Goal: Communication & Community: Participate in discussion

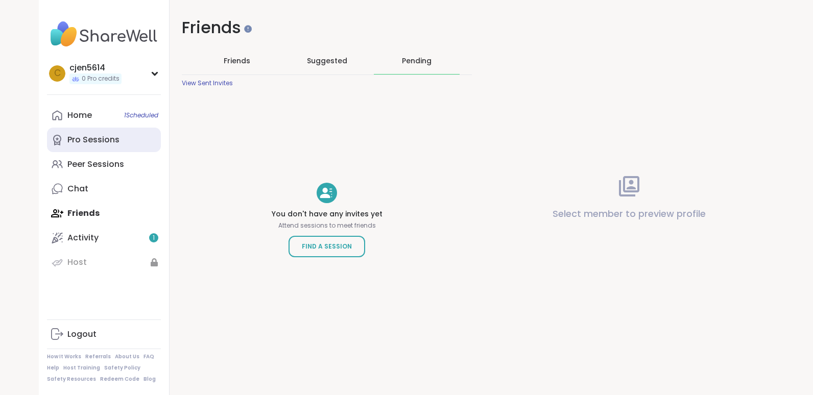
click at [133, 140] on link "Pro Sessions" at bounding box center [104, 140] width 114 height 24
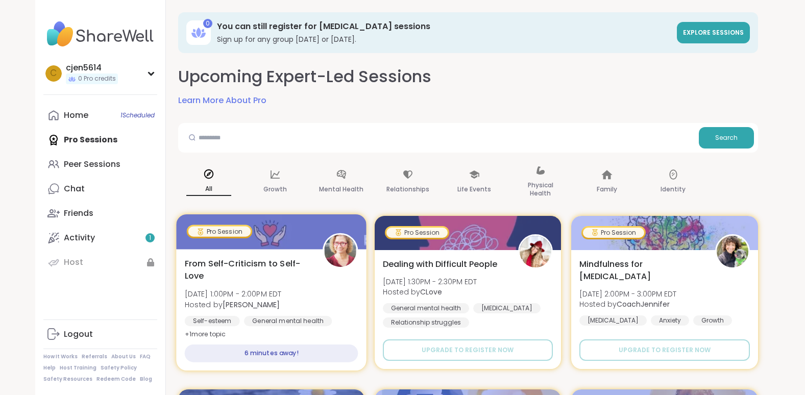
click at [236, 231] on div "Pro Session" at bounding box center [219, 231] width 62 height 10
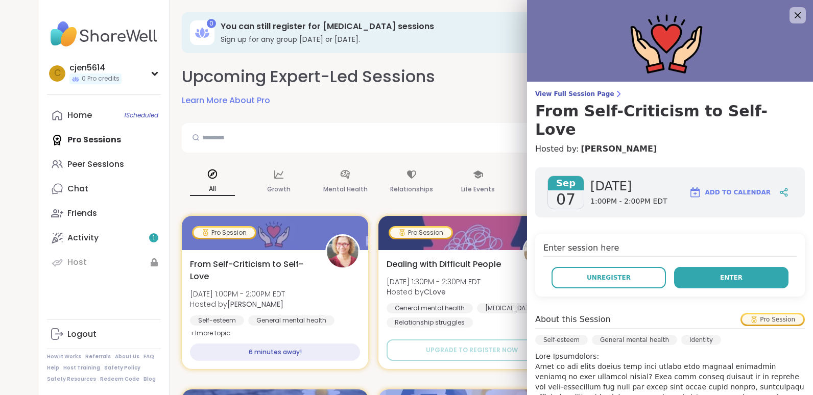
click at [735, 267] on button "Enter" at bounding box center [731, 277] width 114 height 21
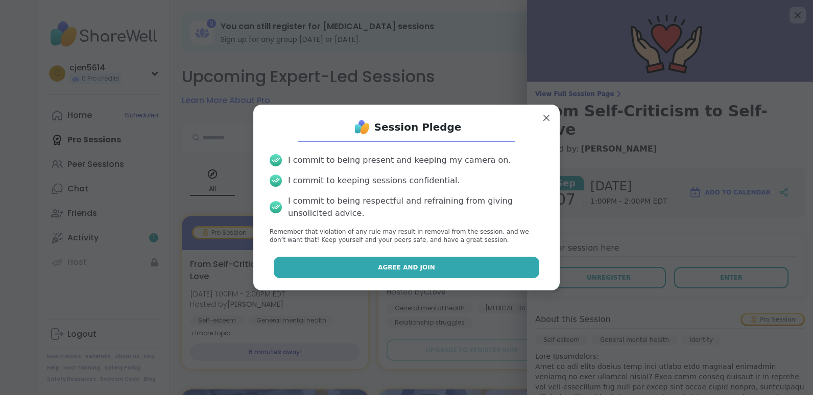
click at [500, 269] on button "Agree and Join" at bounding box center [407, 267] width 266 height 21
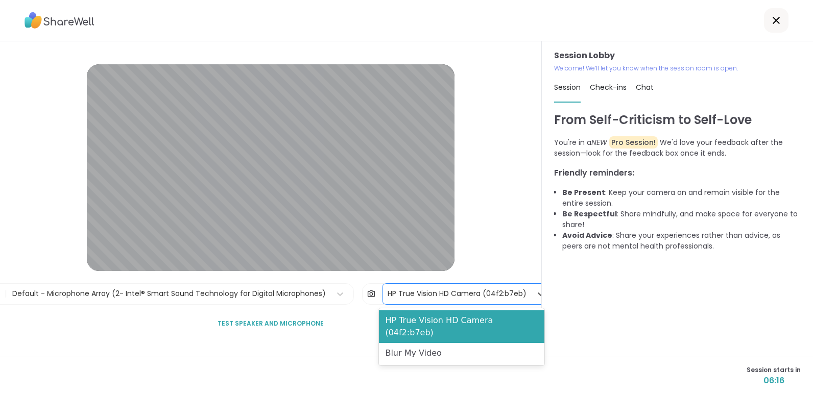
click at [414, 292] on div "HP True Vision HD Camera (04f2:b7eb)" at bounding box center [456, 293] width 139 height 11
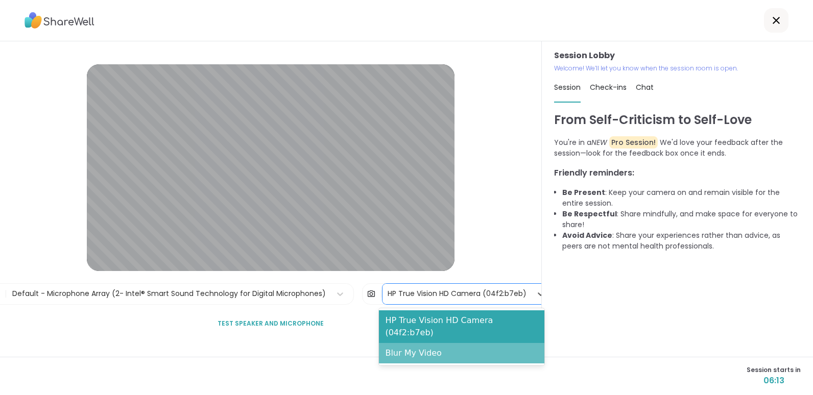
click at [403, 343] on div "Blur My Video" at bounding box center [461, 353] width 165 height 20
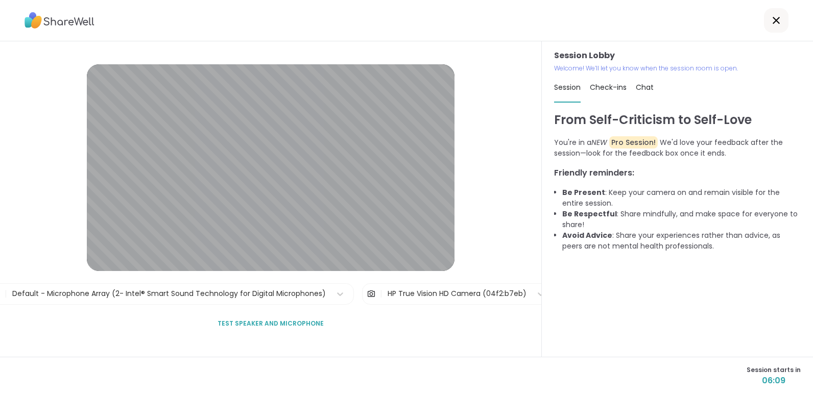
click at [305, 321] on span "Test speaker and microphone" at bounding box center [270, 323] width 106 height 9
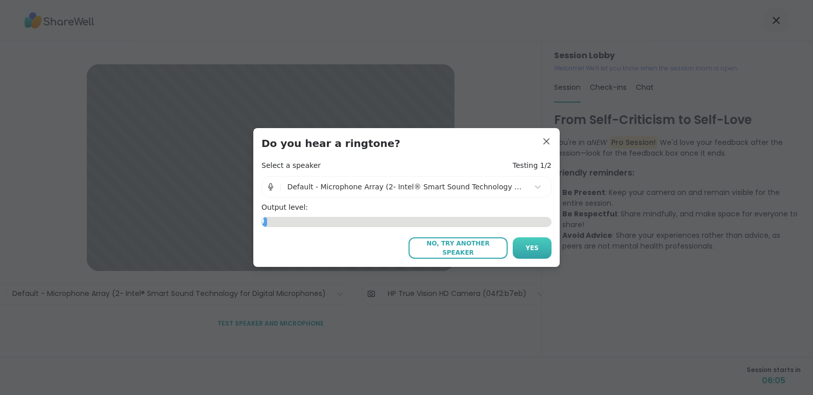
click at [525, 250] on span "Yes" at bounding box center [531, 247] width 13 height 9
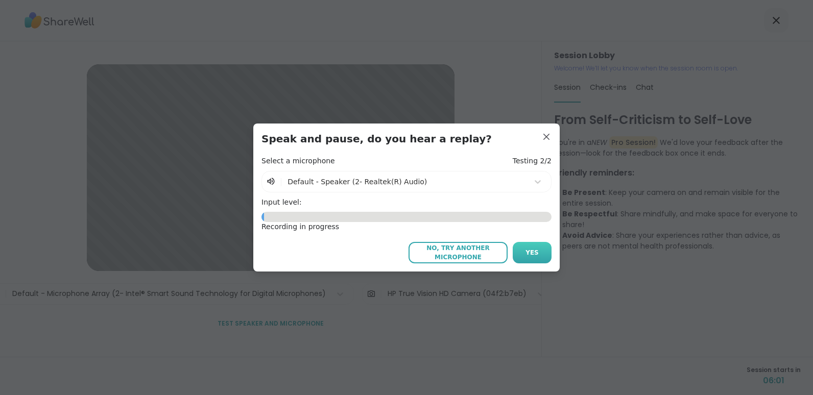
click at [530, 248] on span "Yes" at bounding box center [531, 252] width 13 height 9
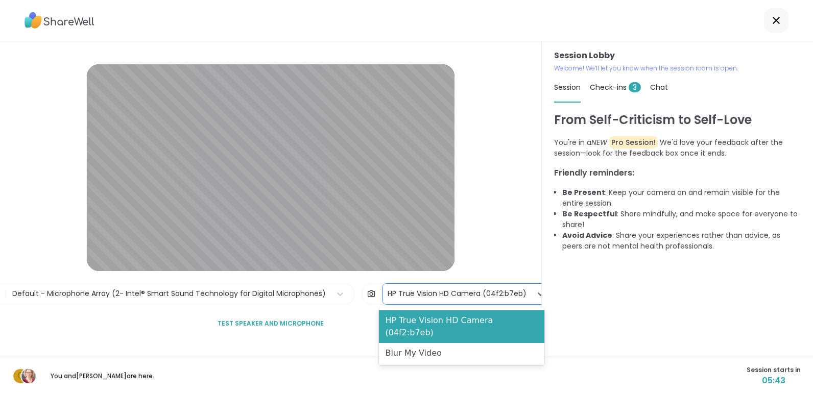
click at [479, 293] on div "HP True Vision HD Camera (04f2:b7eb)" at bounding box center [456, 293] width 139 height 11
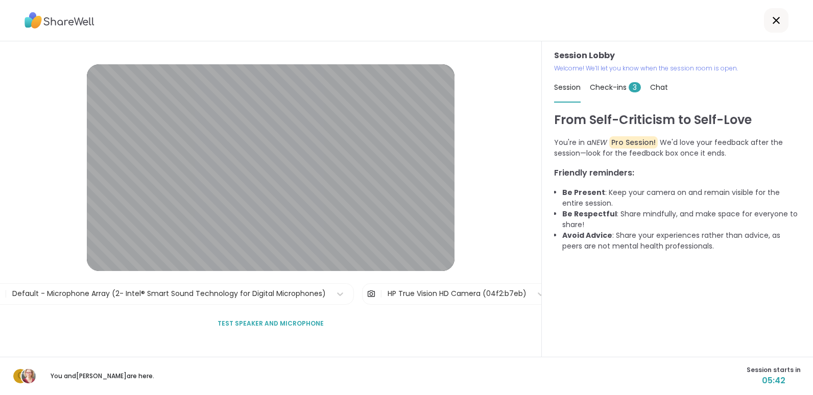
click at [519, 237] on div "Session Lobby | Default - Microphone Array (2- Intel® Smart Sound Technology fo…" at bounding box center [271, 198] width 542 height 315
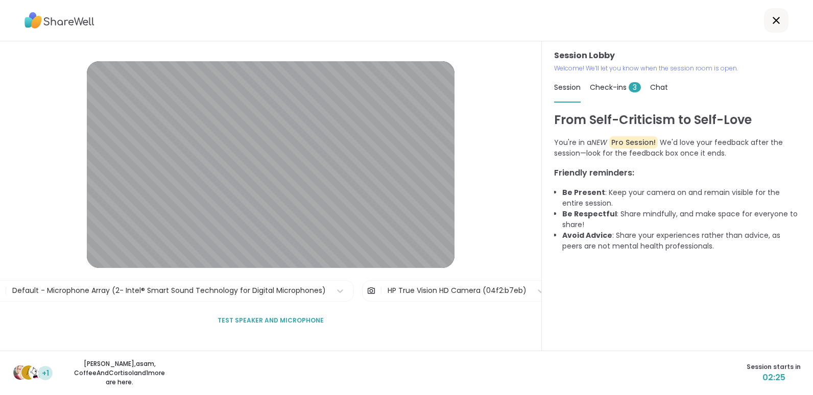
click at [602, 86] on span "Check-ins 3" at bounding box center [614, 87] width 51 height 10
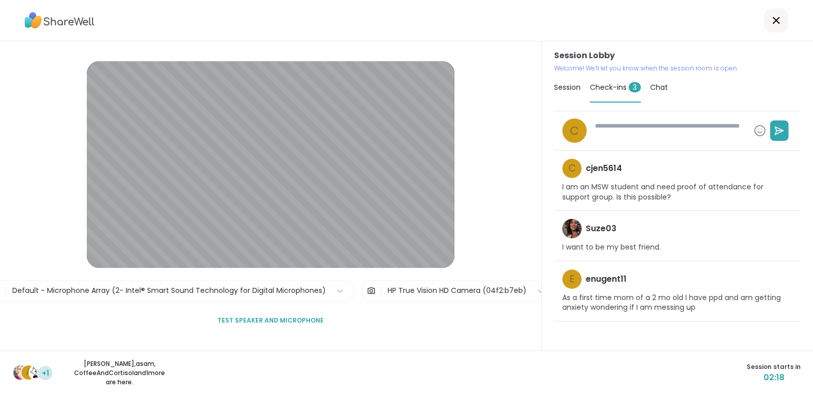
type textarea "*"
drag, startPoint x: 602, startPoint y: 86, endPoint x: 562, endPoint y: 88, distance: 40.3
click at [562, 88] on div "Session Check-ins 3 Chat" at bounding box center [677, 88] width 247 height 30
click at [562, 88] on span "Session" at bounding box center [567, 87] width 27 height 10
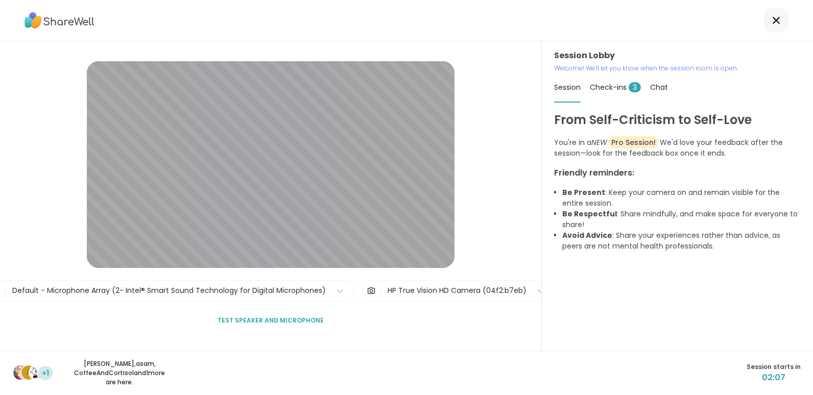
click at [558, 85] on span "Session" at bounding box center [567, 87] width 27 height 10
click at [775, 21] on div at bounding box center [776, 20] width 24 height 24
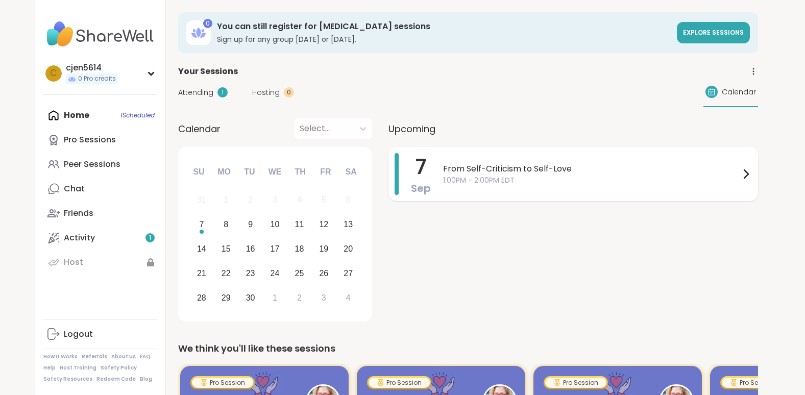
click at [511, 169] on span "From Self-Criticism to Self-Love" at bounding box center [591, 169] width 297 height 12
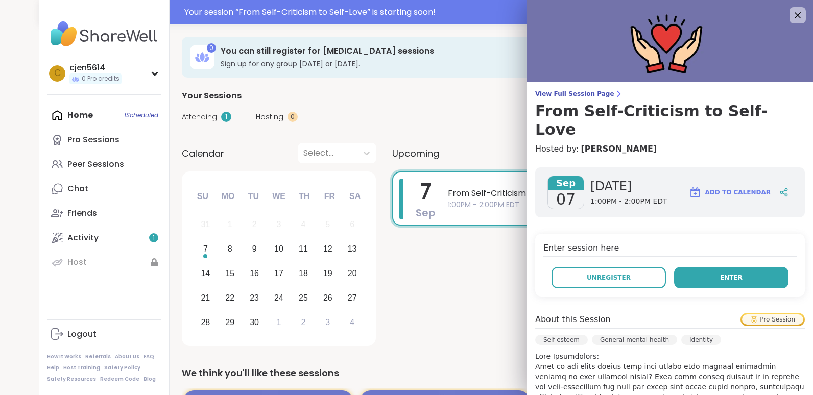
click at [690, 267] on button "Enter" at bounding box center [731, 277] width 114 height 21
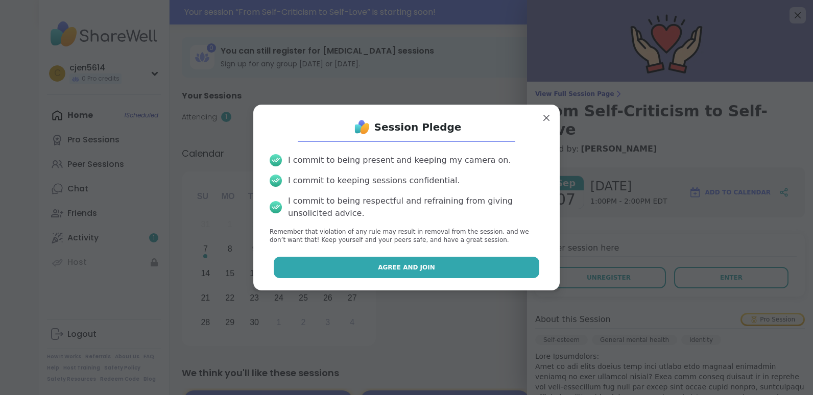
click at [486, 266] on button "Agree and Join" at bounding box center [407, 267] width 266 height 21
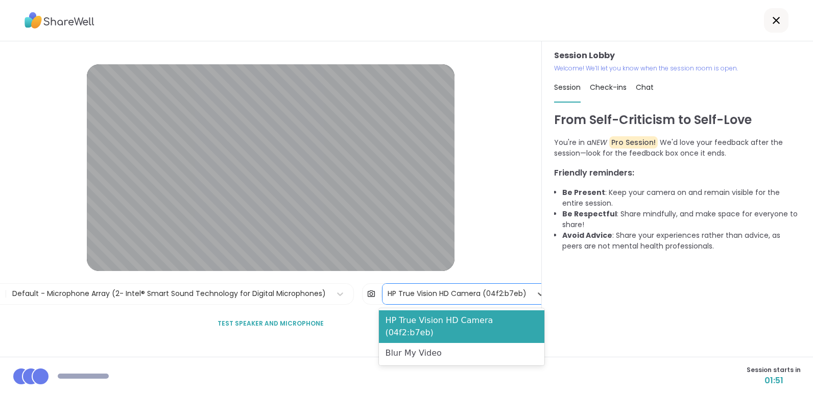
click at [456, 295] on div "HP True Vision HD Camera (04f2:b7eb)" at bounding box center [456, 293] width 139 height 11
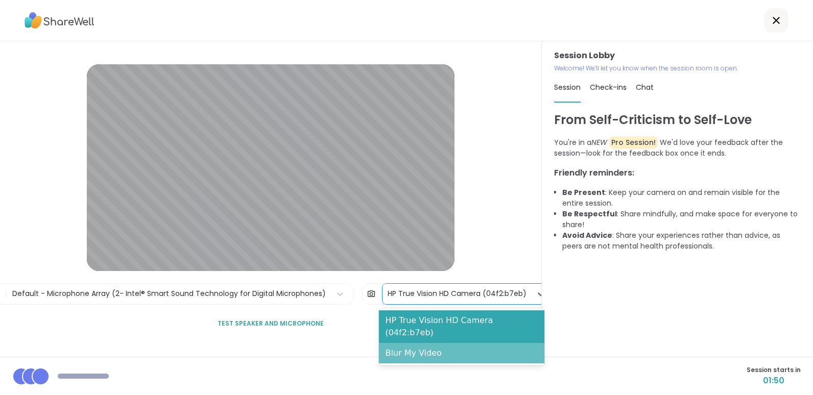
click at [415, 343] on div "Blur My Video" at bounding box center [461, 353] width 165 height 20
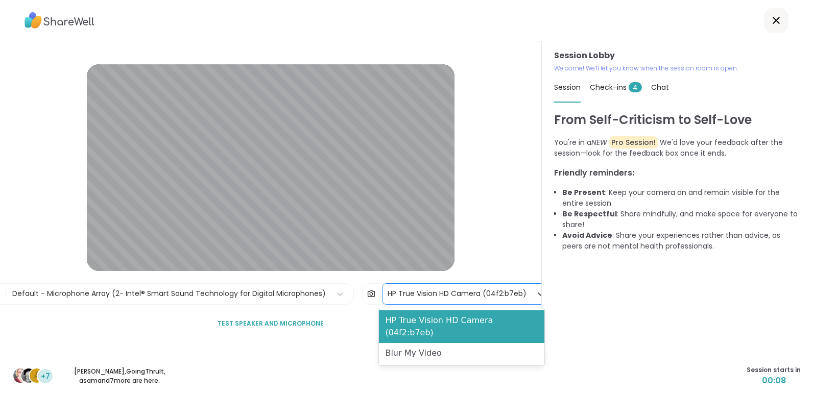
click at [401, 298] on div "HP True Vision HD Camera (04f2:b7eb)" at bounding box center [456, 293] width 139 height 11
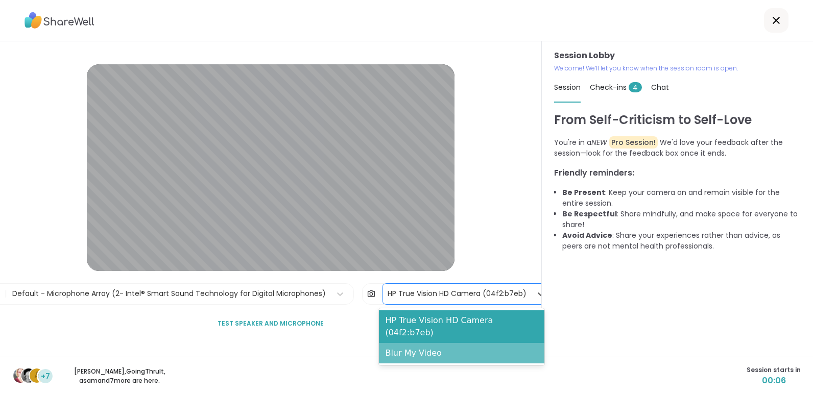
click at [403, 343] on div "Blur My Video" at bounding box center [461, 353] width 165 height 20
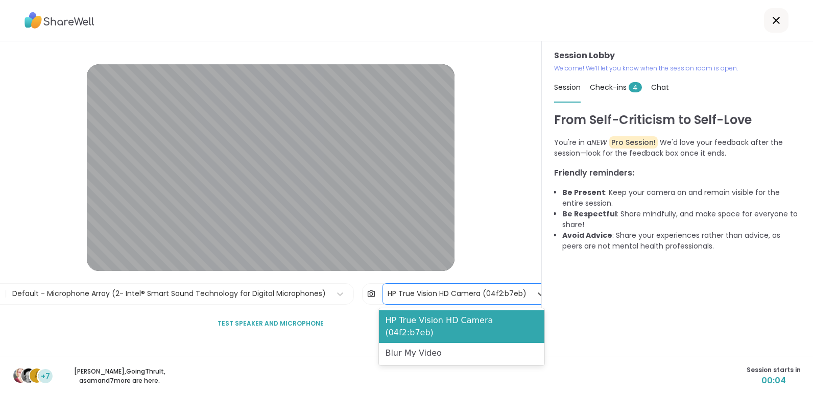
click at [414, 302] on div "HP True Vision HD Camera (04f2:b7eb)" at bounding box center [456, 294] width 149 height 20
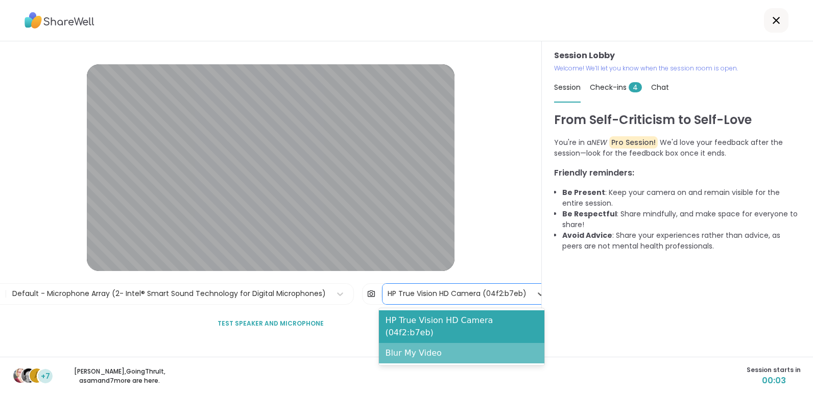
click at [410, 345] on div "Blur My Video" at bounding box center [461, 353] width 165 height 20
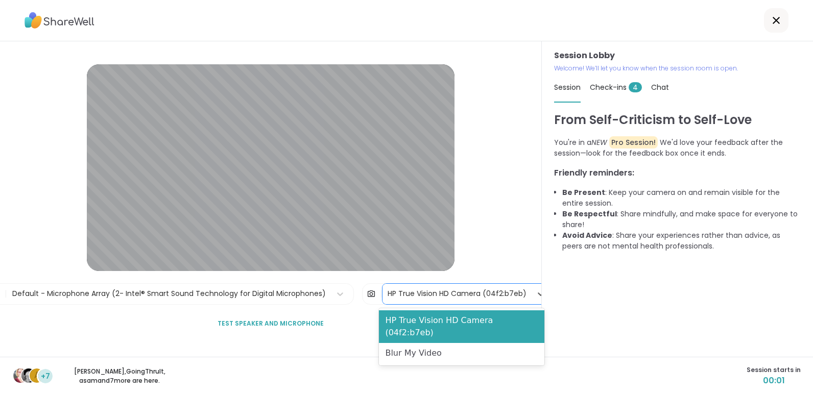
click at [462, 297] on div "HP True Vision HD Camera (04f2:b7eb)" at bounding box center [456, 293] width 139 height 11
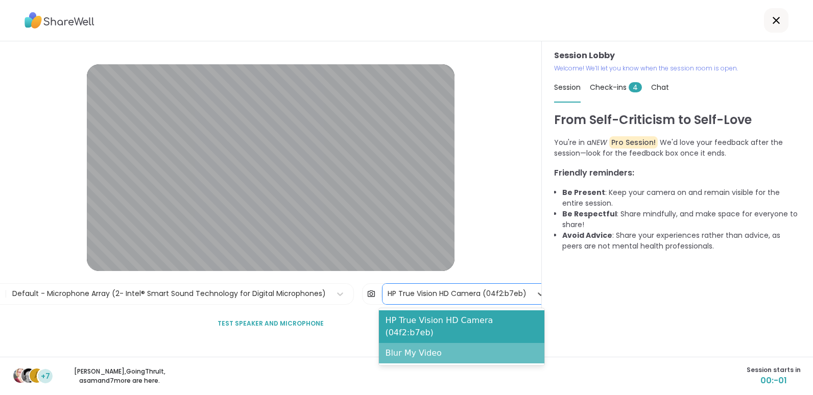
click at [440, 343] on div "Blur My Video" at bounding box center [461, 353] width 165 height 20
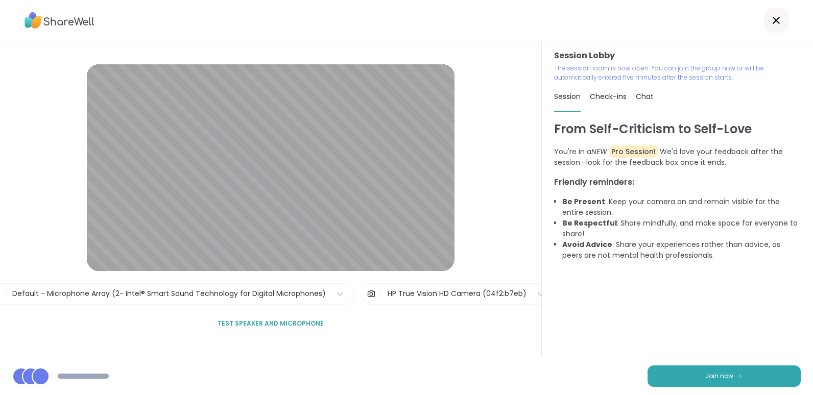
click at [770, 20] on icon at bounding box center [776, 20] width 12 height 12
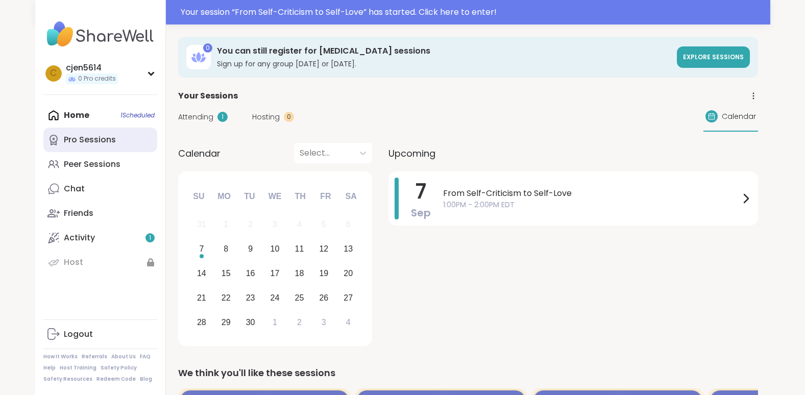
click at [97, 142] on div "Pro Sessions" at bounding box center [90, 139] width 52 height 11
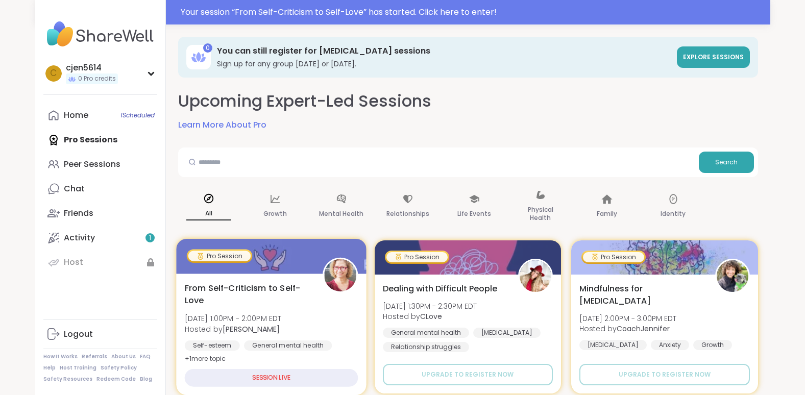
click at [219, 273] on div at bounding box center [271, 256] width 190 height 35
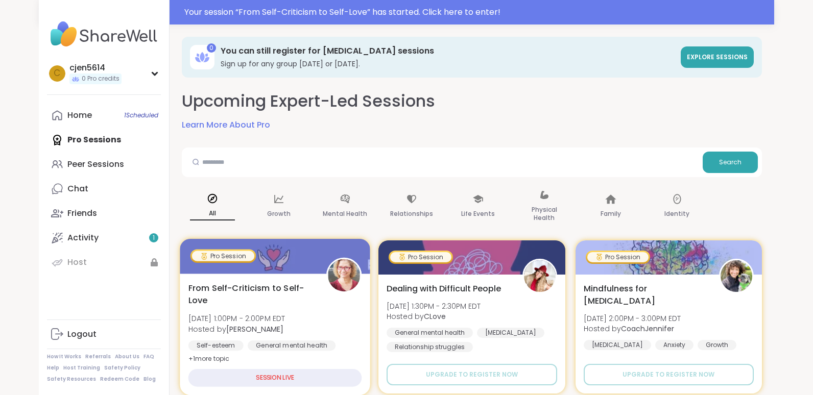
click at [219, 273] on div at bounding box center [275, 256] width 190 height 35
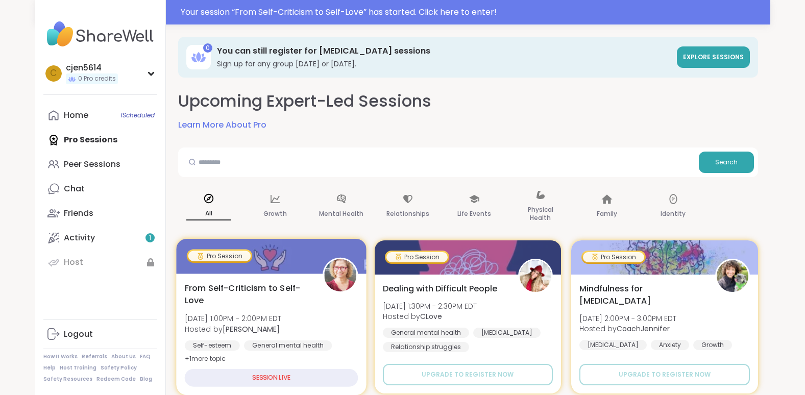
click at [219, 279] on div "From Self-Criticism to Self-Love [DATE] 1:00PM - 2:00PM EDT Hosted by [PERSON_N…" at bounding box center [271, 334] width 190 height 121
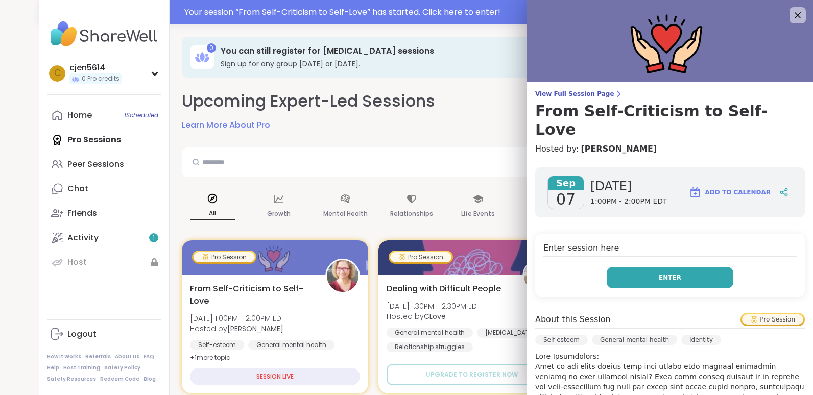
click at [623, 267] on button "Enter" at bounding box center [669, 277] width 127 height 21
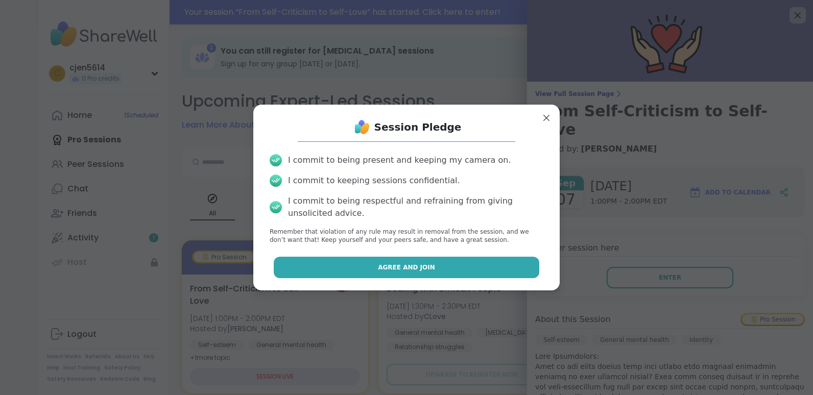
click at [507, 269] on button "Agree and Join" at bounding box center [407, 267] width 266 height 21
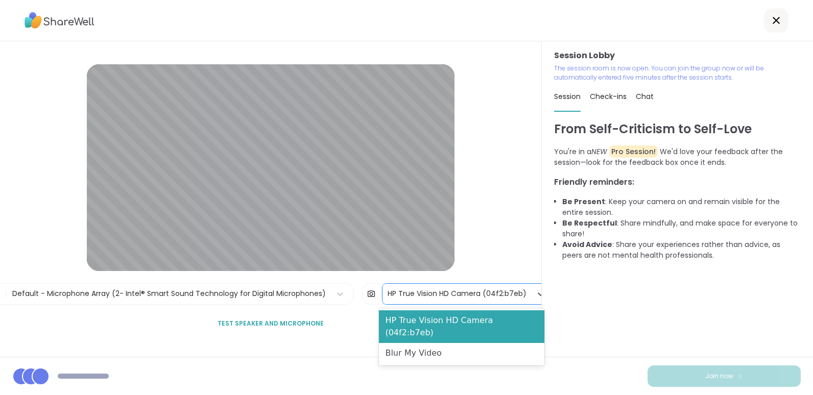
click at [394, 294] on div "HP True Vision HD Camera (04f2:b7eb)" at bounding box center [456, 293] width 139 height 11
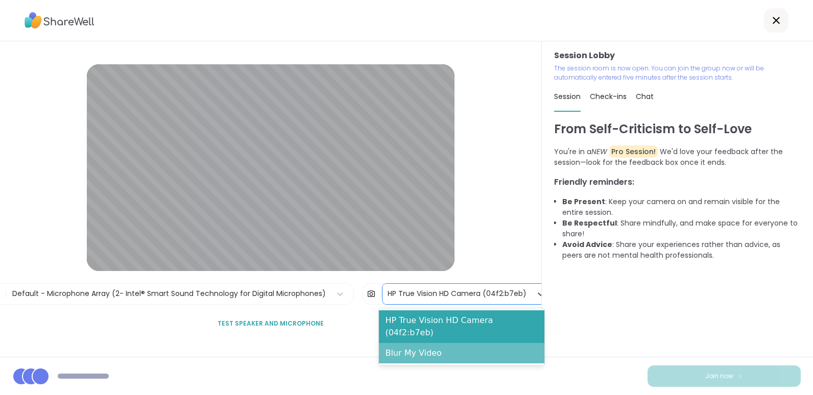
click at [399, 343] on div "Blur My Video" at bounding box center [461, 353] width 165 height 20
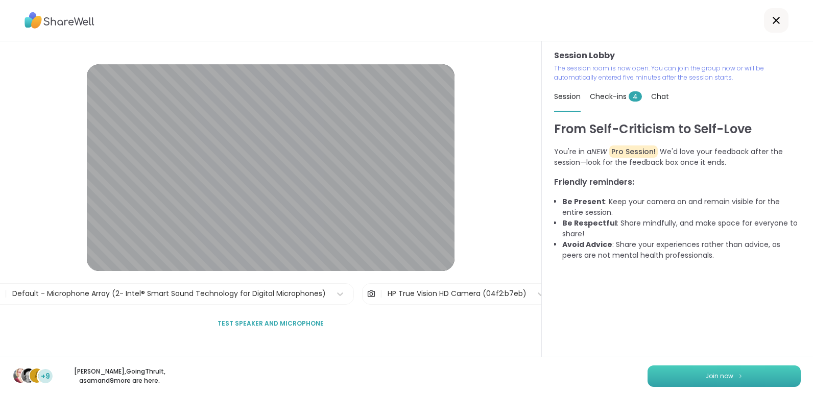
click at [676, 376] on button "Join now" at bounding box center [723, 375] width 153 height 21
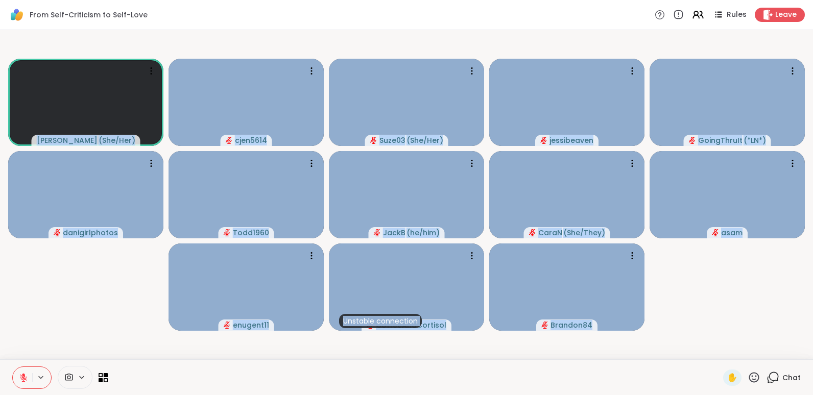
drag, startPoint x: 235, startPoint y: 356, endPoint x: 340, endPoint y: 375, distance: 106.3
click at [340, 375] on div "From Self-Criticism to Self-Love Rules Leave [PERSON_NAME] ( She/Her ) cjen5614…" at bounding box center [406, 197] width 813 height 395
drag, startPoint x: 340, startPoint y: 375, endPoint x: 382, endPoint y: 396, distance: 46.8
click at [382, 395] on html "From Self-Criticism to Self-Love Rules Leave [PERSON_NAME] ( She/Her ) cjen5614…" at bounding box center [406, 197] width 813 height 395
click at [405, 381] on div at bounding box center [415, 377] width 603 height 23
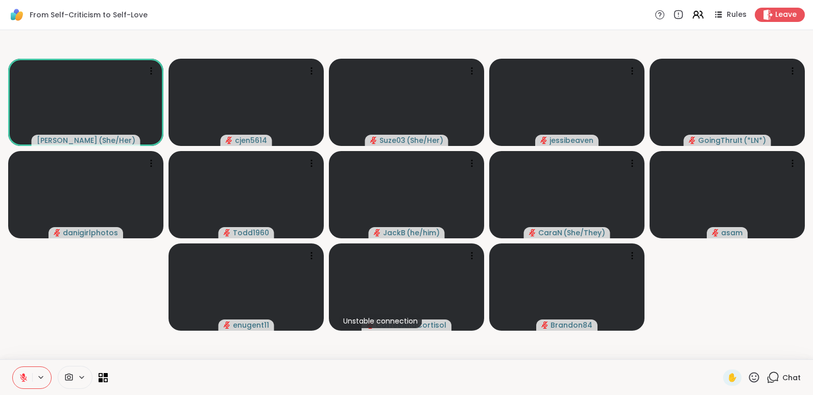
click at [719, 342] on video-player-container "[PERSON_NAME] ( She/Her ) cjen5614 Suze03 ( She/Her ) jessibeaven GoingThruIt (…" at bounding box center [406, 194] width 800 height 321
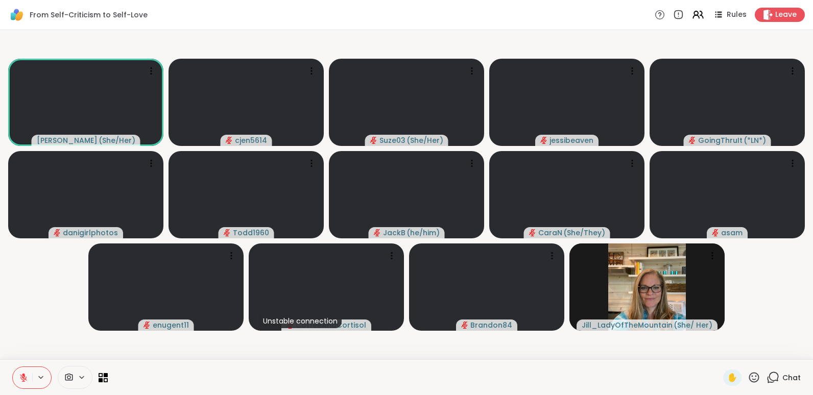
click at [579, 374] on div at bounding box center [415, 377] width 603 height 23
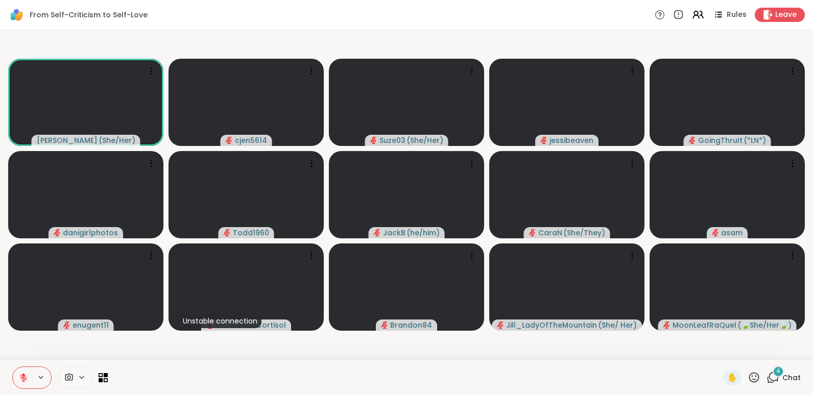
click at [772, 376] on div "4" at bounding box center [777, 371] width 11 height 11
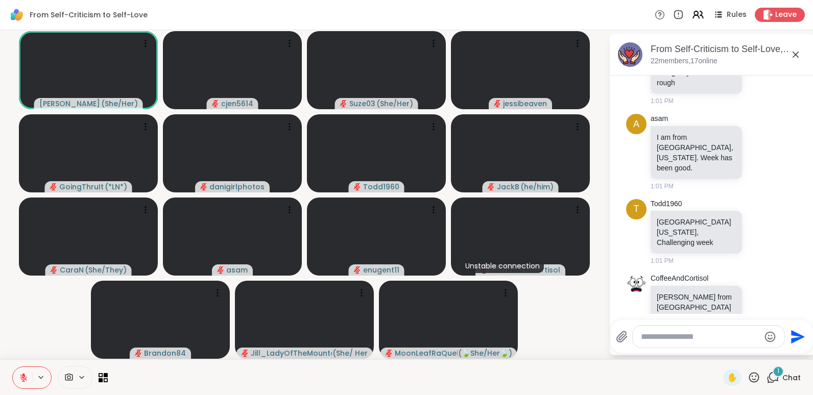
scroll to position [170, 0]
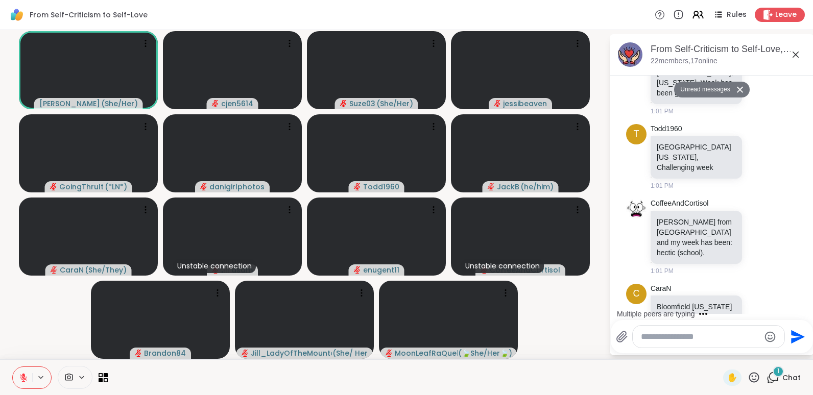
click at [705, 337] on textarea "Type your message" at bounding box center [700, 337] width 119 height 10
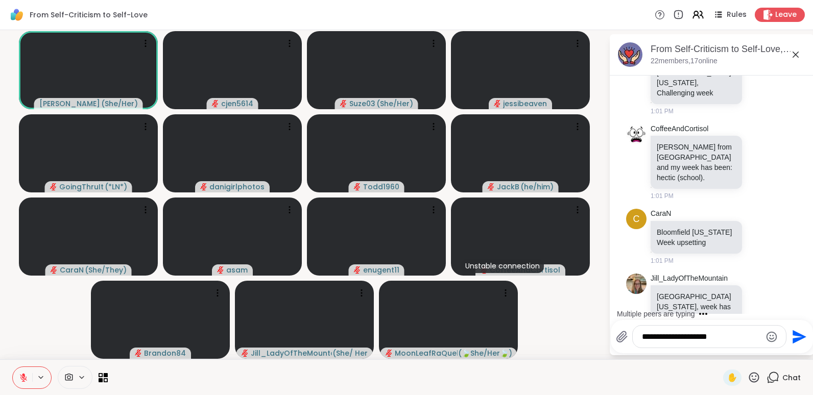
type textarea "**********"
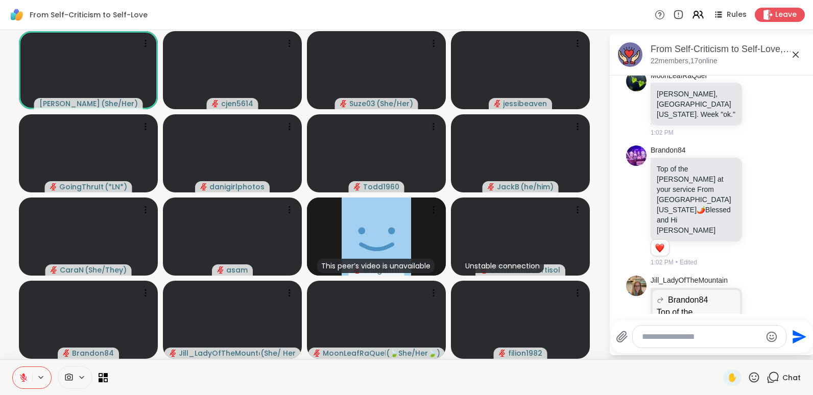
scroll to position [1048, 0]
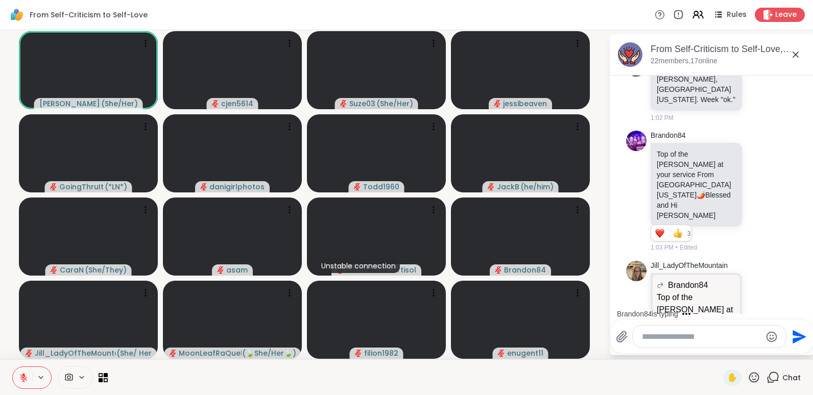
click at [82, 377] on icon at bounding box center [82, 377] width 8 height 9
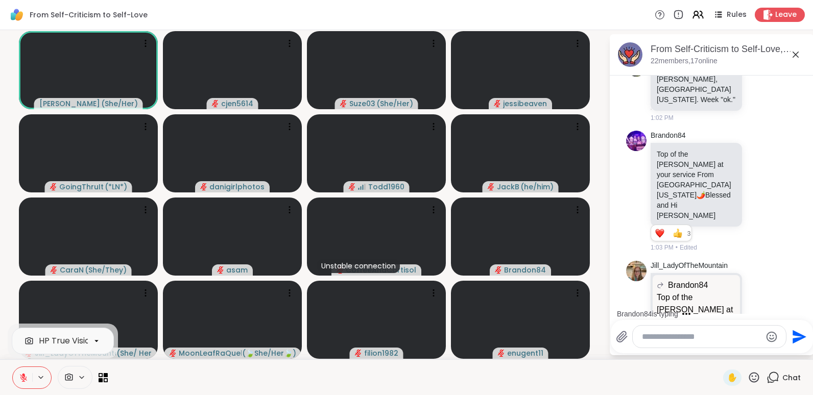
scroll to position [1113, 0]
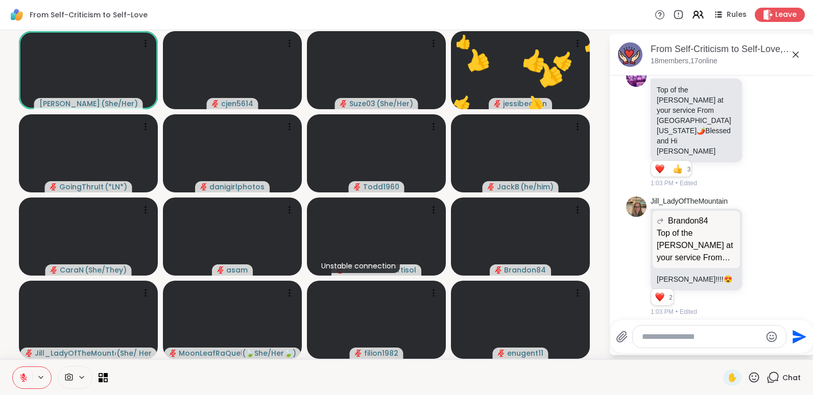
click at [749, 379] on icon at bounding box center [754, 377] width 10 height 10
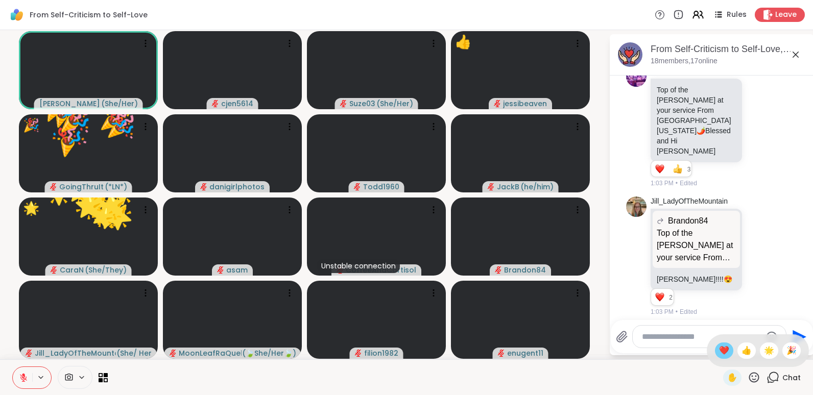
click at [719, 350] on span "❤️" at bounding box center [724, 351] width 10 height 12
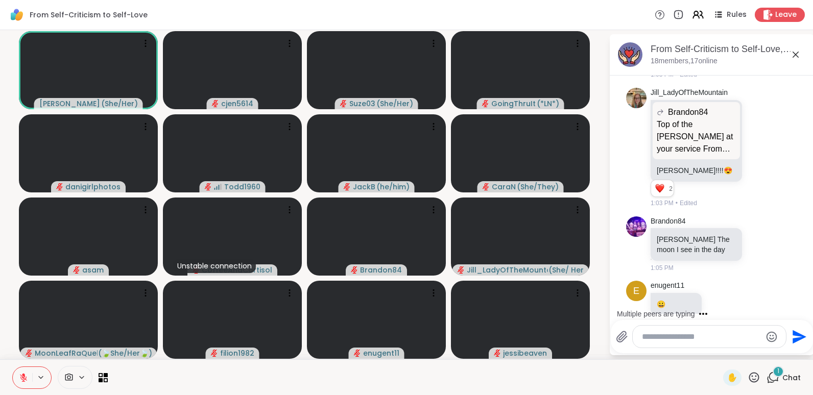
scroll to position [1286, 0]
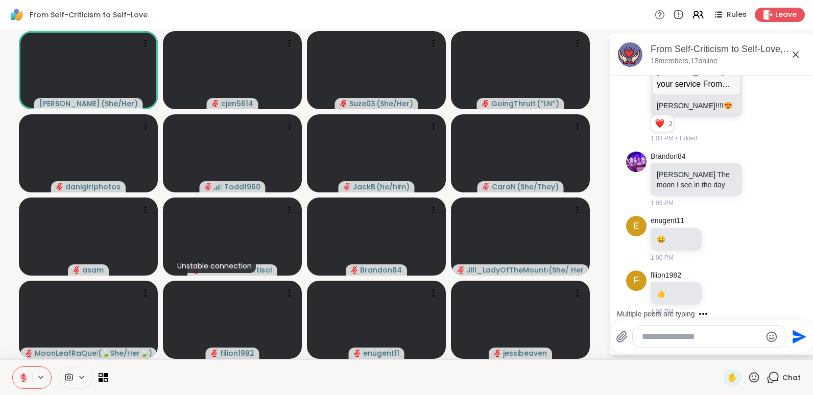
click at [705, 338] on textarea "Type your message" at bounding box center [701, 337] width 119 height 10
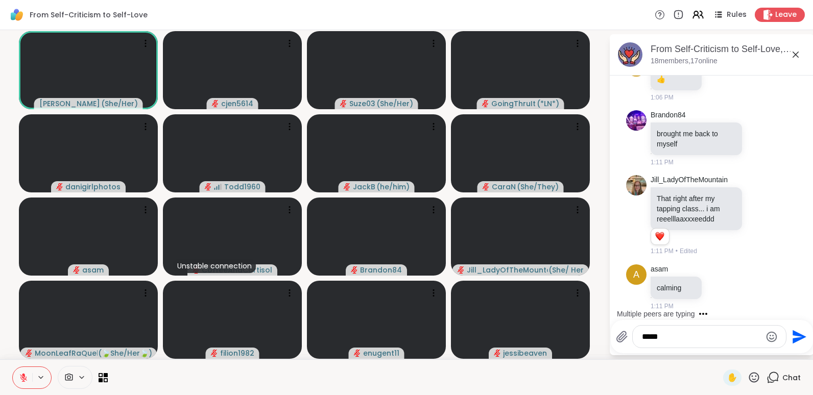
scroll to position [1580, 0]
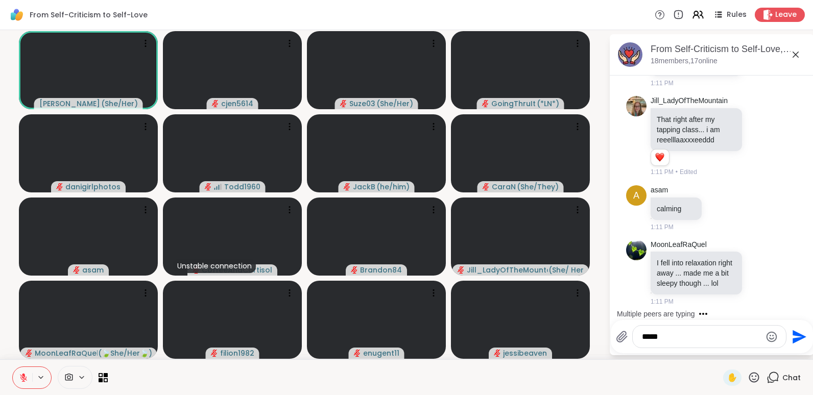
click at [638, 335] on div "*****" at bounding box center [708, 337] width 153 height 22
click at [642, 338] on textarea "*****" at bounding box center [701, 337] width 119 height 10
type textarea "**********"
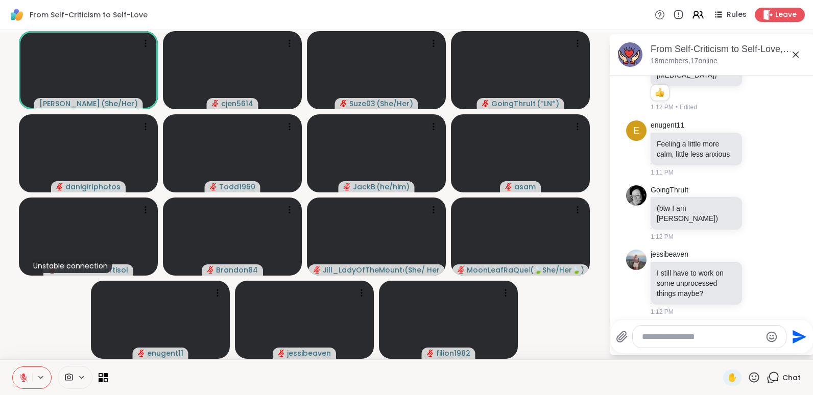
scroll to position [2071, 0]
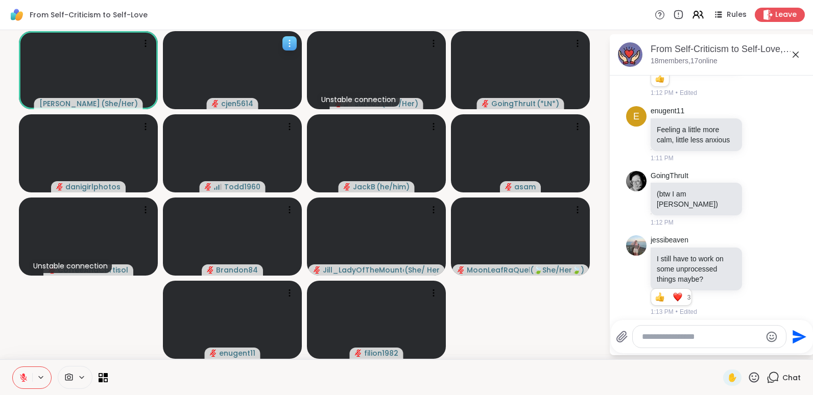
click at [292, 40] on icon at bounding box center [289, 43] width 10 height 10
click at [333, 11] on div "From Self-Criticism to Self-Love Rules Leave" at bounding box center [406, 15] width 813 height 30
click at [290, 42] on icon at bounding box center [289, 43] width 10 height 10
click at [290, 16] on div "From Self-Criticism to Self-Love Rules Leave" at bounding box center [406, 15] width 813 height 30
click at [81, 377] on icon at bounding box center [82, 377] width 8 height 9
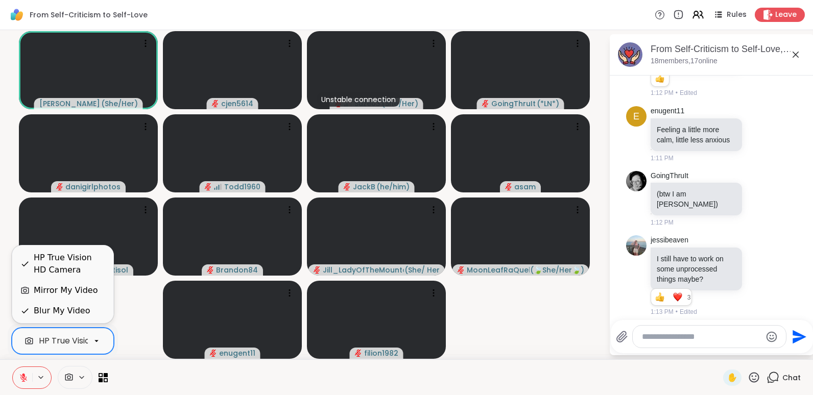
scroll to position [0, 41]
click at [96, 341] on icon at bounding box center [96, 341] width 4 height 2
click at [70, 378] on icon at bounding box center [69, 377] width 8 height 7
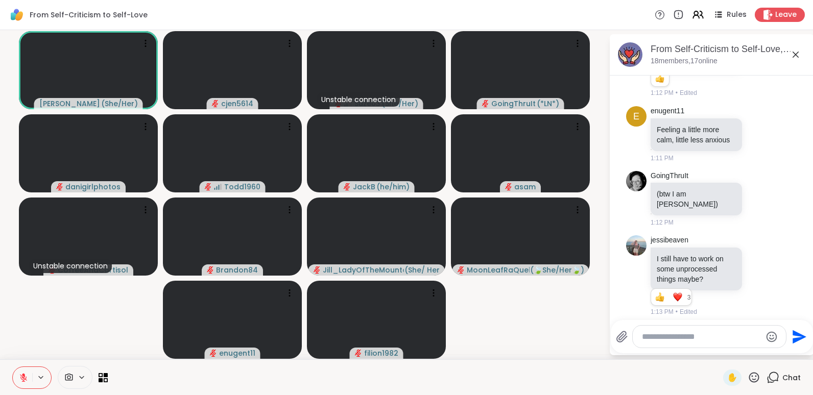
click at [70, 378] on icon at bounding box center [69, 377] width 8 height 7
click at [66, 376] on icon at bounding box center [68, 378] width 9 height 10
click at [679, 292] on div "Reactions: love" at bounding box center [677, 296] width 9 height 9
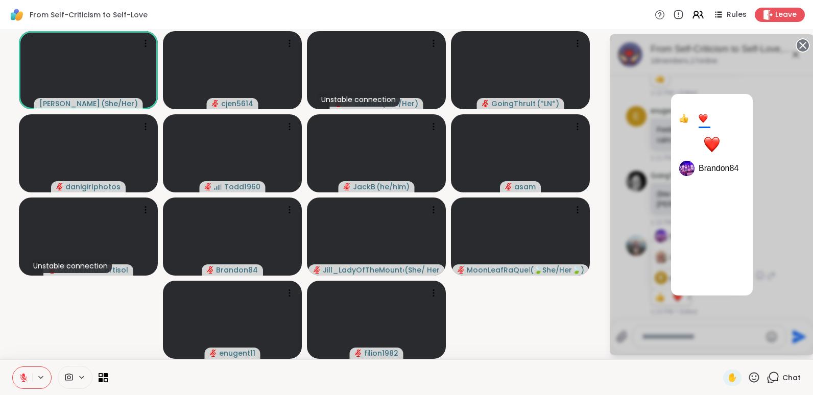
click at [714, 145] on div at bounding box center [711, 144] width 16 height 16
click at [573, 326] on video-player-container "[PERSON_NAME] ( She/Her ) cjen5614 Unstable connection Suze03 ( She/Her ) Going…" at bounding box center [304, 194] width 596 height 321
click at [711, 138] on div at bounding box center [711, 144] width 16 height 16
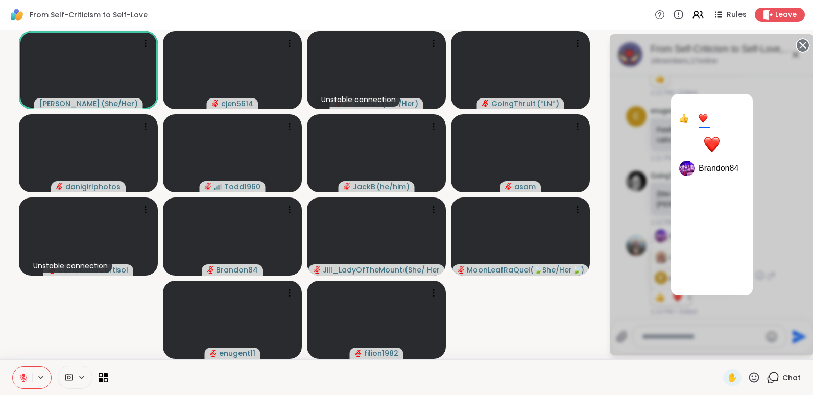
click at [711, 138] on div at bounding box center [711, 144] width 16 height 16
drag, startPoint x: 711, startPoint y: 138, endPoint x: 563, endPoint y: 343, distance: 252.6
click at [563, 343] on div "[PERSON_NAME] ( She/Her ) cjen5614 Unstable connection Suze03 ( She/Her ) Going…" at bounding box center [406, 194] width 813 height 329
click at [563, 343] on video-player-container "[PERSON_NAME] ( She/Her ) cjen5614 Unstable connection Suze03 ( She/Her ) Going…" at bounding box center [304, 194] width 596 height 321
drag, startPoint x: 563, startPoint y: 343, endPoint x: 765, endPoint y: 132, distance: 291.7
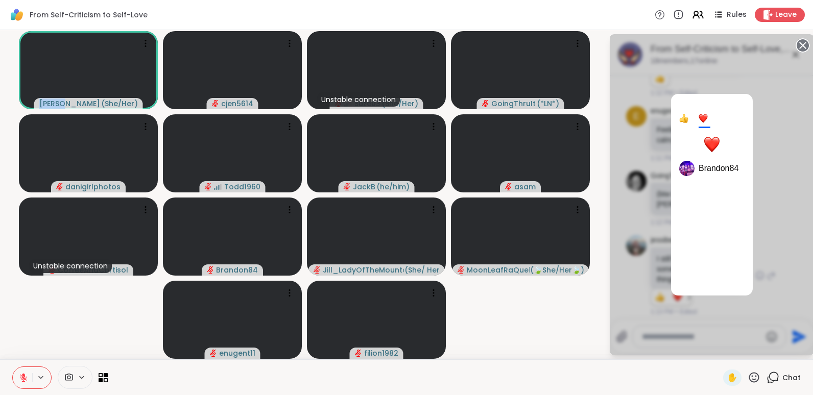
click at [765, 132] on div "[PERSON_NAME] ( She/Her ) cjen5614 Unstable connection Suze03 ( She/Her ) Going…" at bounding box center [406, 194] width 813 height 329
drag, startPoint x: 765, startPoint y: 132, endPoint x: 809, endPoint y: 142, distance: 46.1
click at [809, 142] on html "From Self-Criticism to Self-Love Rules Leave [PERSON_NAME] ( She/Her ) cjen5614…" at bounding box center [406, 197] width 813 height 395
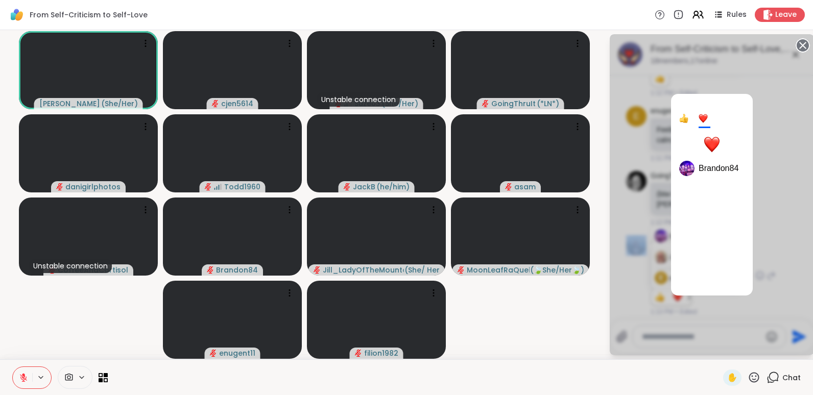
drag, startPoint x: 809, startPoint y: 142, endPoint x: 710, endPoint y: 147, distance: 99.1
click at [710, 147] on html "From Self-Criticism to Self-Love Rules Leave [PERSON_NAME] ( She/Her ) cjen5614…" at bounding box center [406, 197] width 813 height 395
click at [710, 147] on div at bounding box center [711, 144] width 16 height 16
click at [597, 300] on video-player-container "[PERSON_NAME] ( She/Her ) cjen5614 Unstable connection Suze03 ( She/Her ) Going…" at bounding box center [304, 194] width 596 height 321
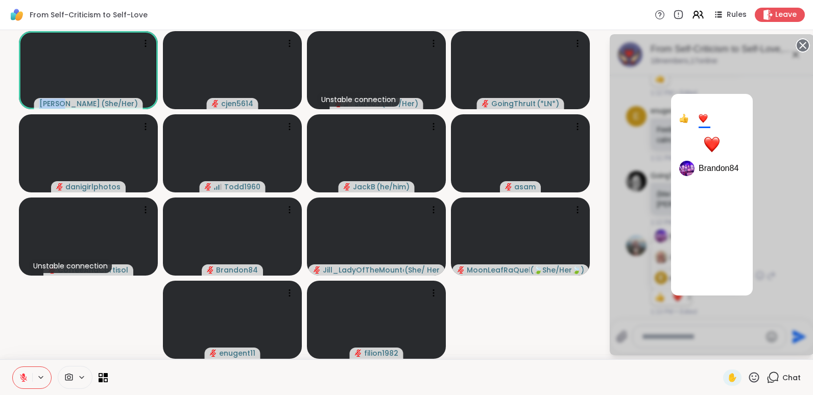
click at [803, 45] on icon at bounding box center [802, 45] width 14 height 14
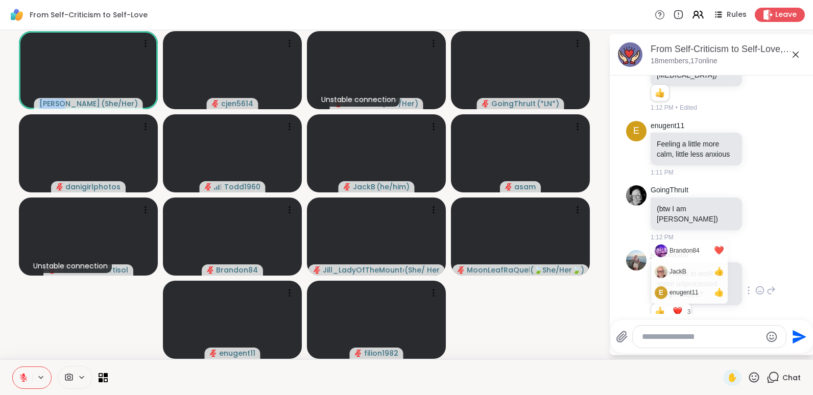
scroll to position [2086, 0]
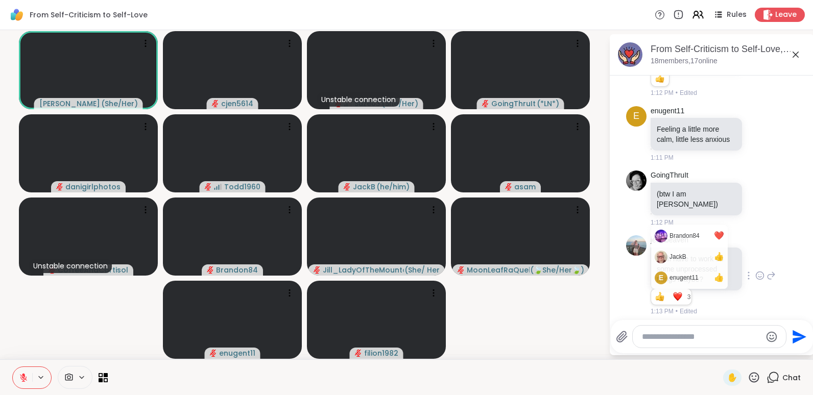
click at [669, 338] on textarea "Type your message" at bounding box center [701, 337] width 119 height 10
type textarea "**********"
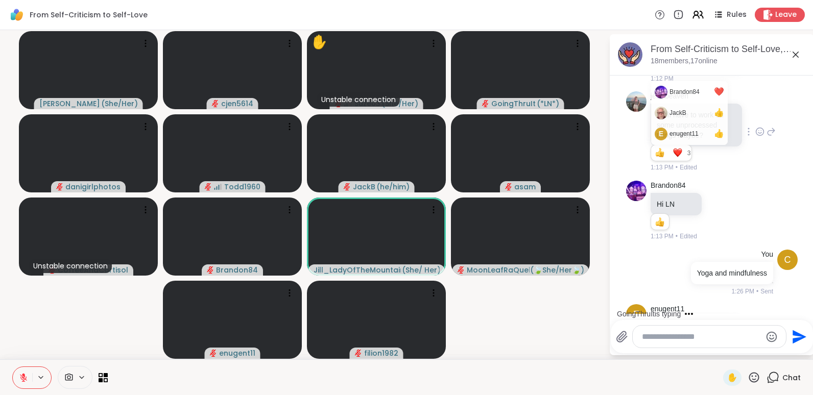
scroll to position [2244, 0]
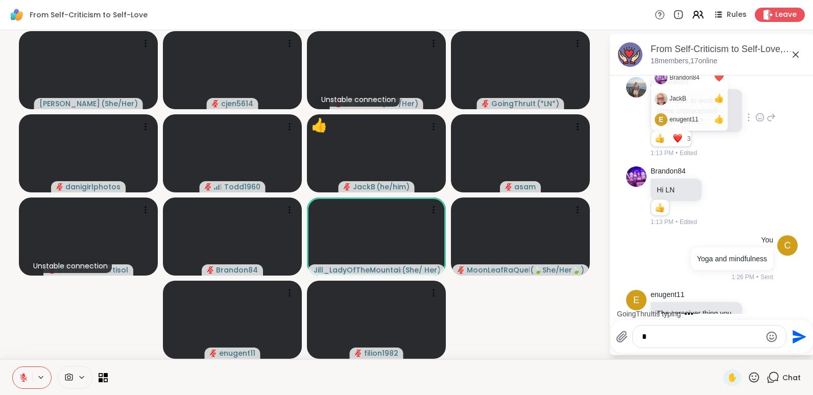
click at [652, 339] on textarea "*" at bounding box center [701, 337] width 119 height 10
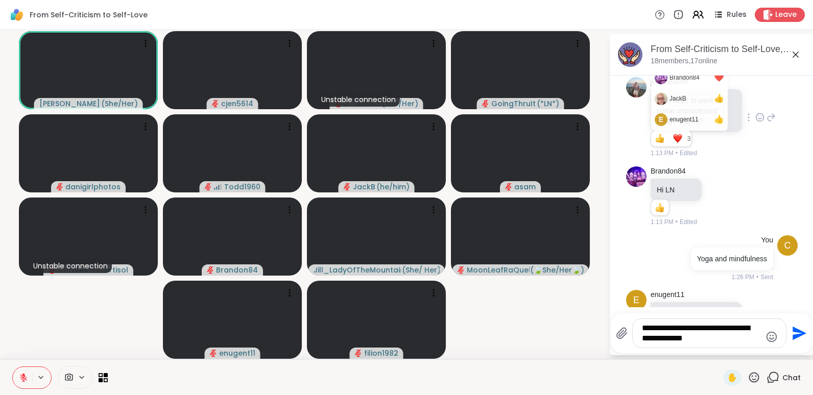
type textarea "**********"
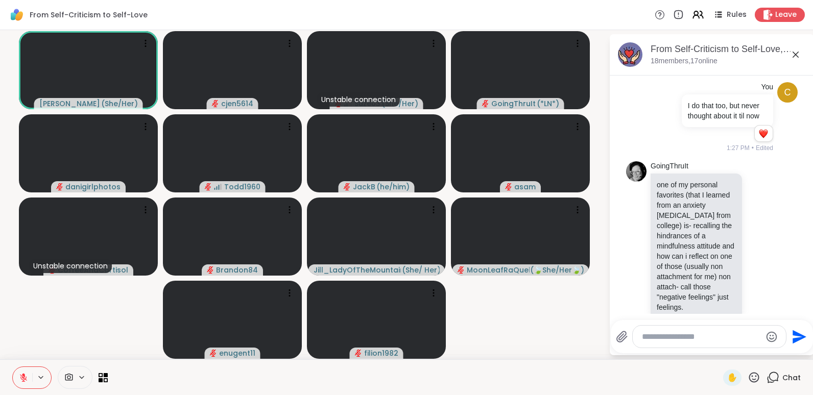
scroll to position [2546, 0]
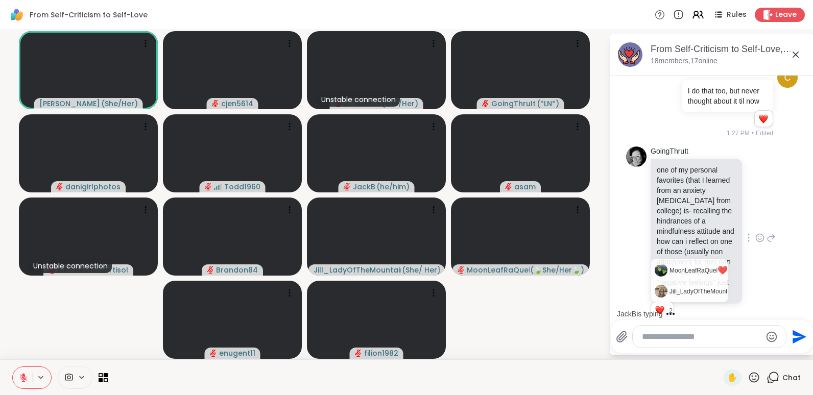
click at [664, 306] on button "2" at bounding box center [659, 310] width 11 height 8
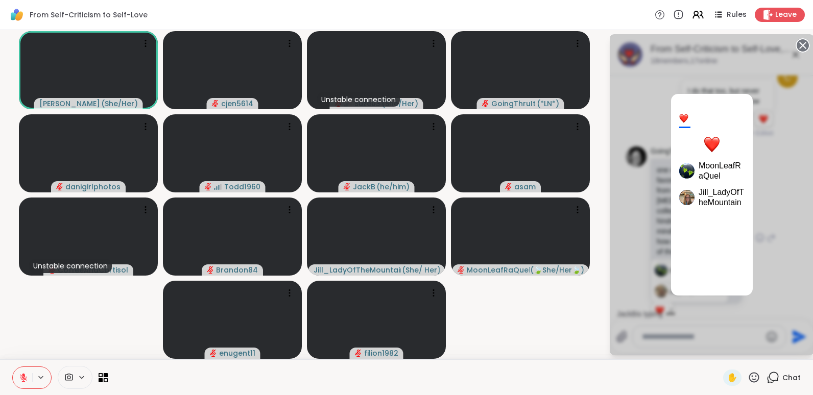
click at [716, 148] on div at bounding box center [711, 144] width 16 height 16
click at [686, 121] on div at bounding box center [683, 118] width 9 height 9
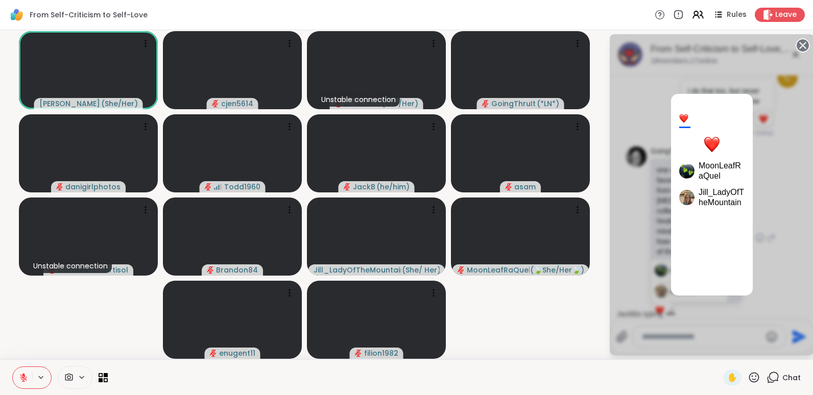
click at [801, 45] on circle at bounding box center [802, 45] width 12 height 12
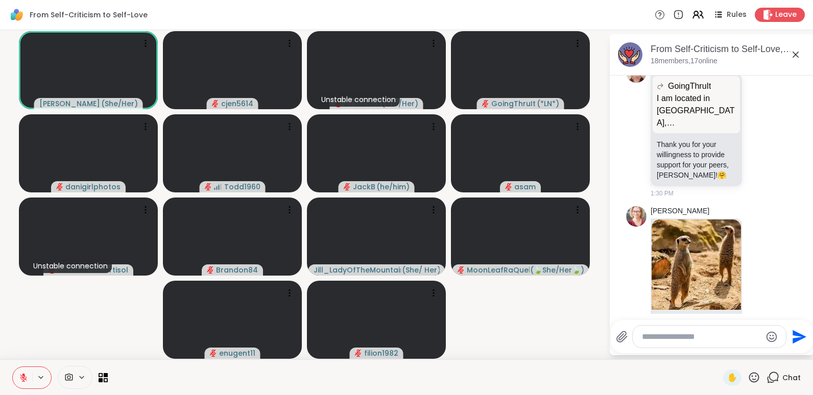
scroll to position [2837, 0]
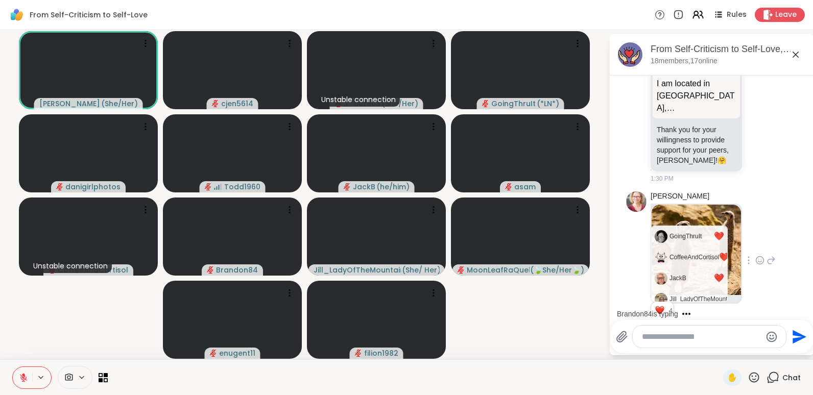
click at [662, 306] on div "Reactions: love" at bounding box center [659, 310] width 9 height 9
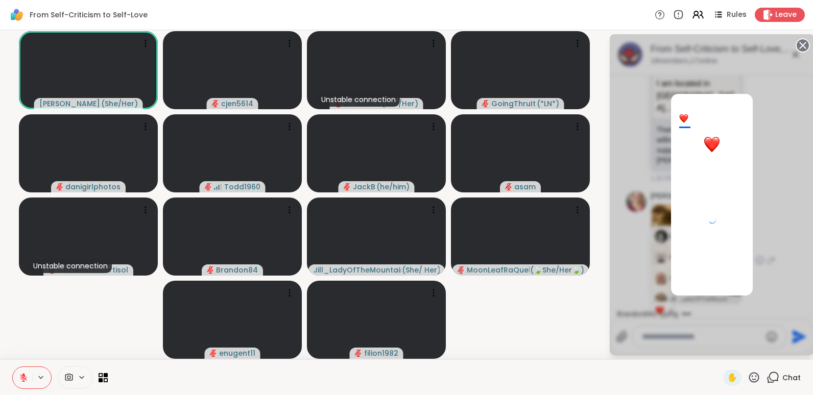
click at [662, 290] on div "4" at bounding box center [711, 194] width 204 height 321
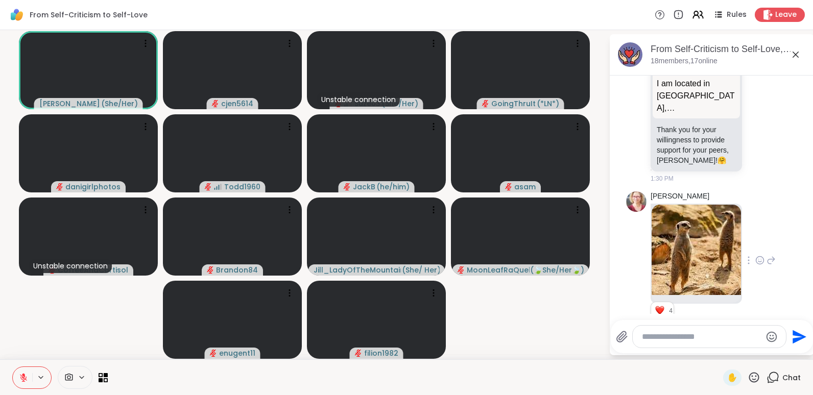
click at [755, 255] on icon at bounding box center [759, 260] width 9 height 10
click at [755, 239] on div "Select Reaction: Heart" at bounding box center [759, 243] width 9 height 9
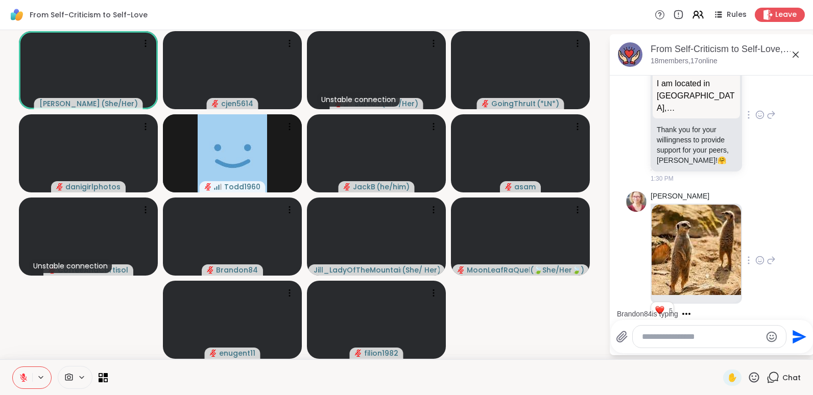
click at [755, 110] on icon at bounding box center [759, 115] width 9 height 10
click at [755, 94] on div "Select Reaction: Heart" at bounding box center [759, 98] width 9 height 9
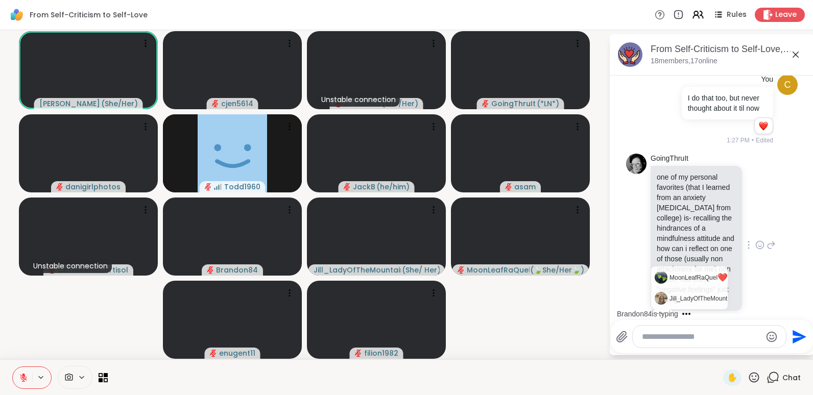
scroll to position [2530, 0]
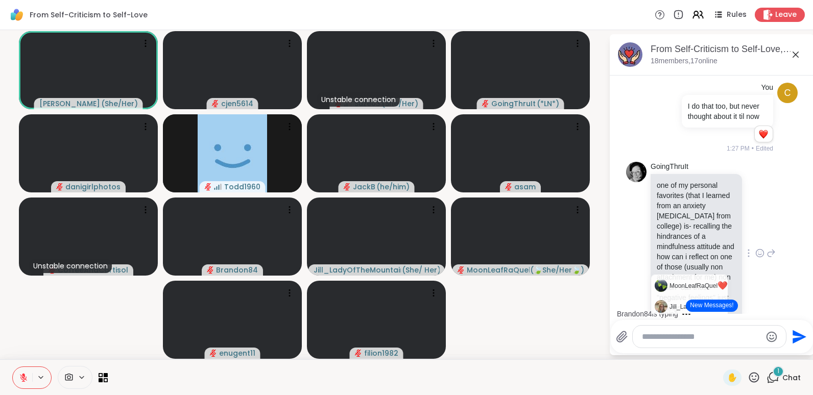
click at [756, 250] on icon at bounding box center [760, 254] width 8 height 8
click at [755, 232] on div "Select Reaction: Heart" at bounding box center [759, 236] width 9 height 9
click at [801, 308] on div "Brandon84 is typing" at bounding box center [713, 314] width 200 height 16
click at [801, 308] on div "[DATE] e enugent11 [GEOGRAPHIC_DATA], [GEOGRAPHIC_DATA]. Not bad, last night ba…" at bounding box center [711, 195] width 204 height 238
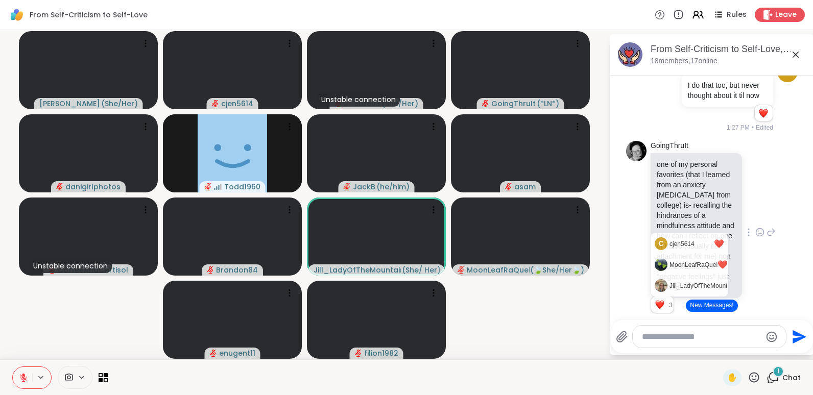
scroll to position [2571, 0]
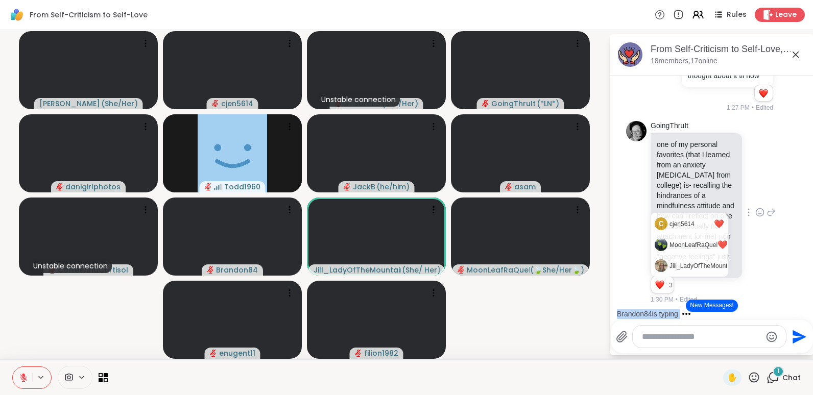
click at [801, 308] on div "Brandon84 is typing" at bounding box center [713, 314] width 200 height 16
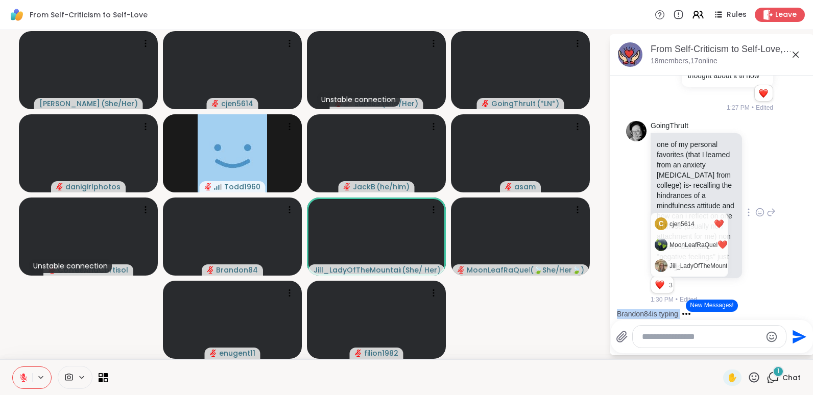
click at [801, 308] on div "[DATE] e enugent11 [GEOGRAPHIC_DATA], [GEOGRAPHIC_DATA]. Not bad, last night ba…" at bounding box center [711, 195] width 204 height 238
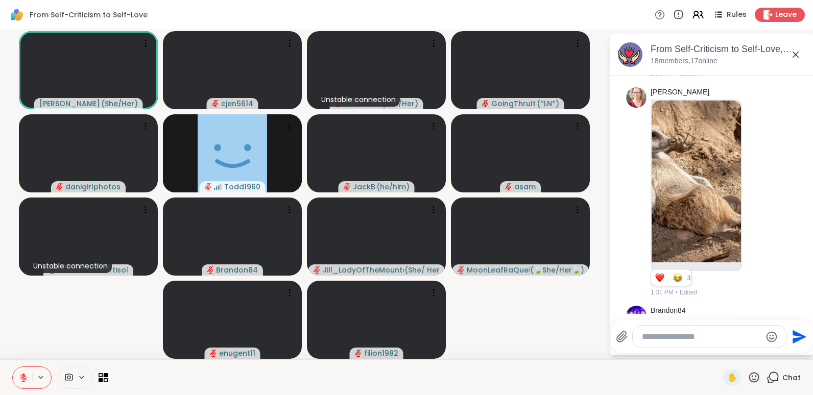
scroll to position [3149, 0]
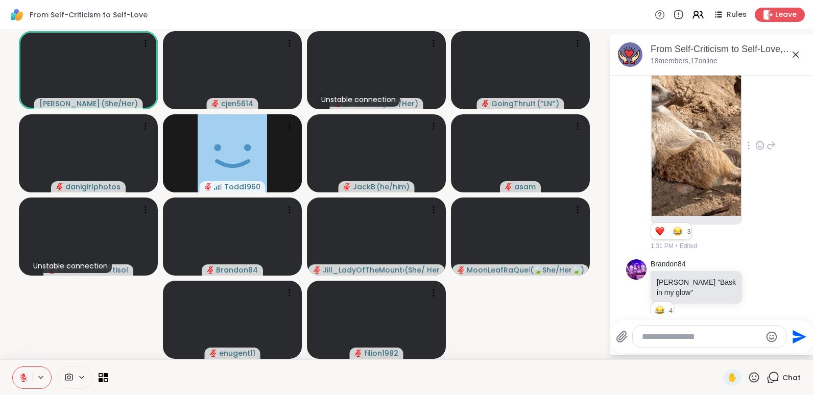
click at [755, 140] on icon at bounding box center [759, 145] width 9 height 10
click at [755, 125] on div "Select Reaction: Heart" at bounding box center [759, 129] width 9 height 9
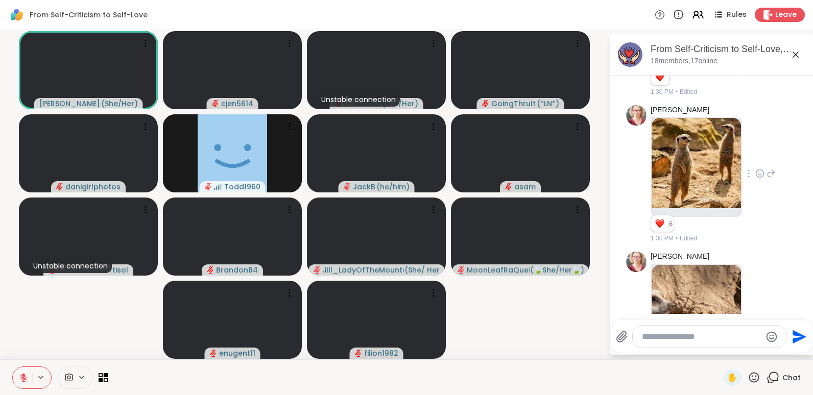
scroll to position [2917, 0]
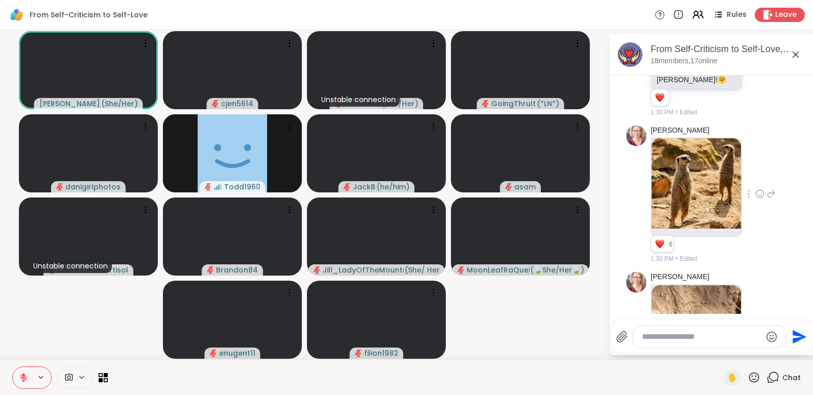
click at [755, 189] on icon at bounding box center [759, 194] width 9 height 10
click at [755, 173] on div "Select Reaction: Heart" at bounding box center [759, 177] width 9 height 9
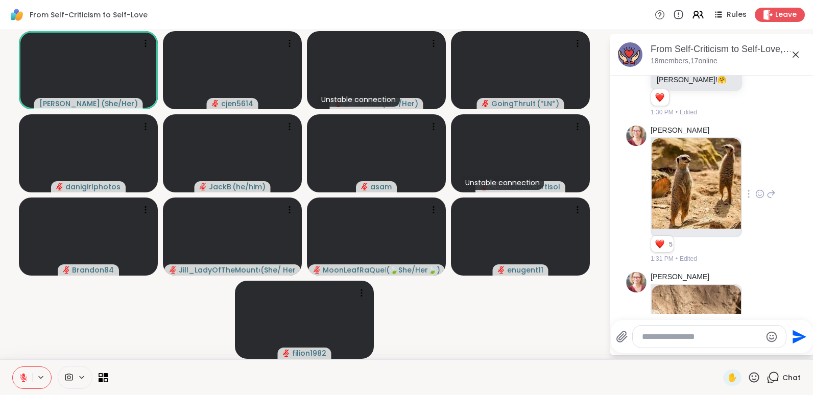
click at [662, 348] on div at bounding box center [709, 336] width 154 height 23
click at [665, 330] on div at bounding box center [708, 337] width 153 height 22
click at [657, 336] on textarea "Type your message" at bounding box center [701, 337] width 119 height 10
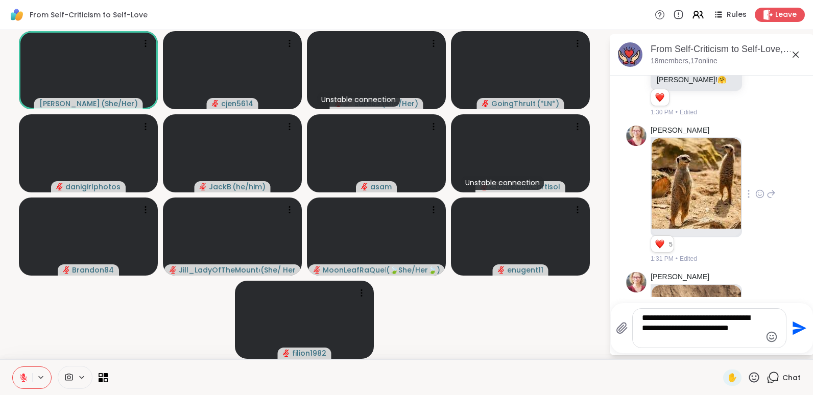
click at [642, 332] on textarea "**********" at bounding box center [701, 328] width 119 height 31
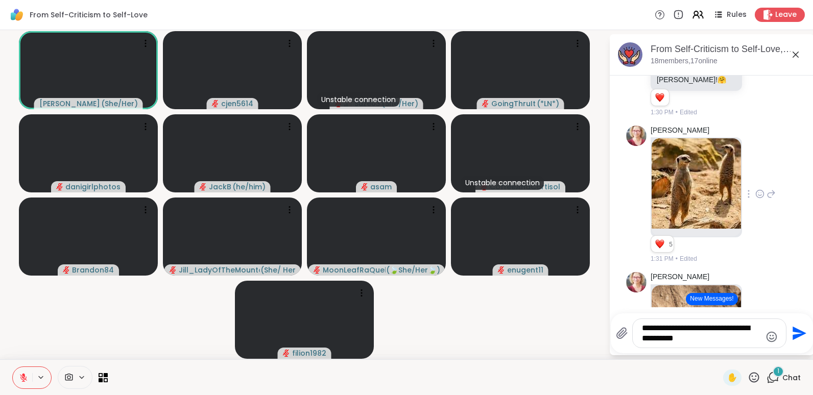
type textarea "**********"
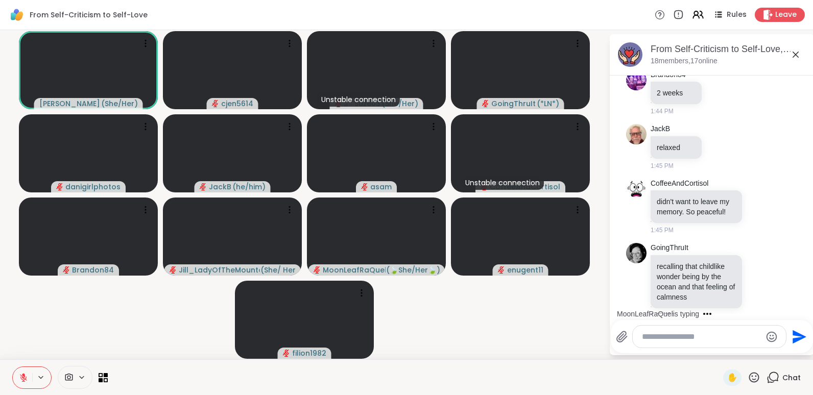
scroll to position [3626, 0]
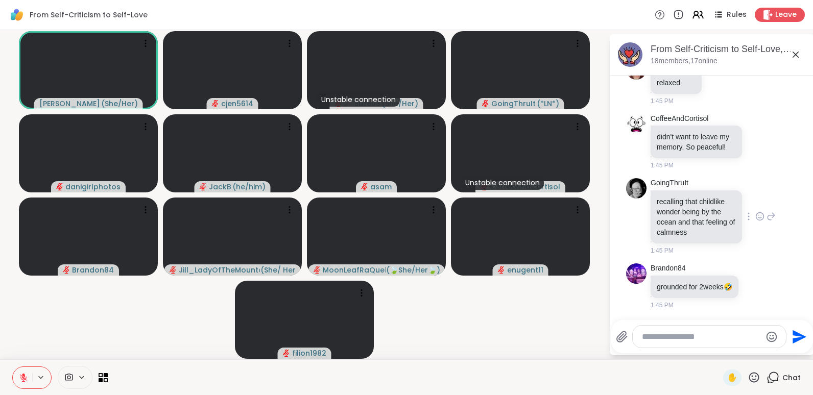
click at [755, 211] on icon at bounding box center [759, 216] width 9 height 10
click at [750, 190] on ul at bounding box center [759, 200] width 118 height 29
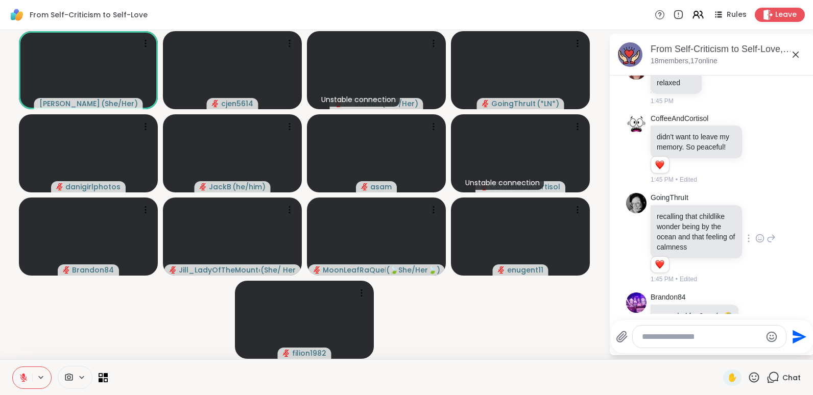
scroll to position [3780, 0]
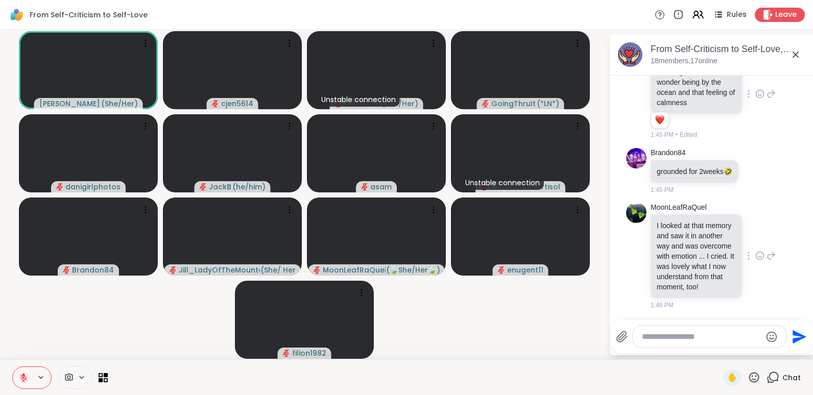
click at [755, 251] on icon at bounding box center [759, 256] width 9 height 10
click at [755, 235] on div "Select Reaction: Heart" at bounding box center [759, 239] width 9 height 9
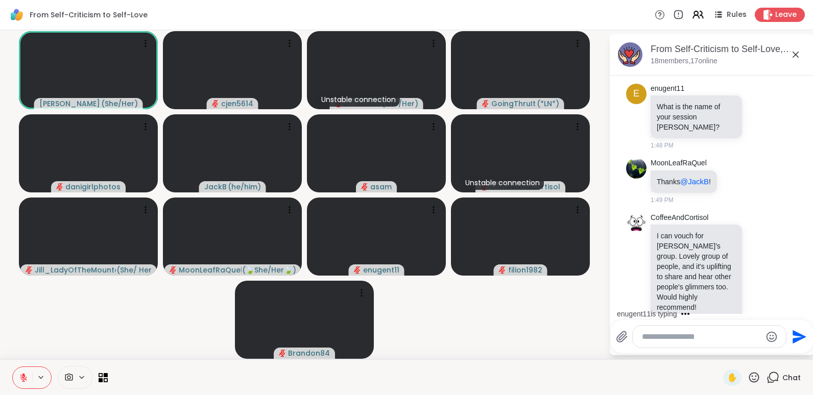
scroll to position [4463, 0]
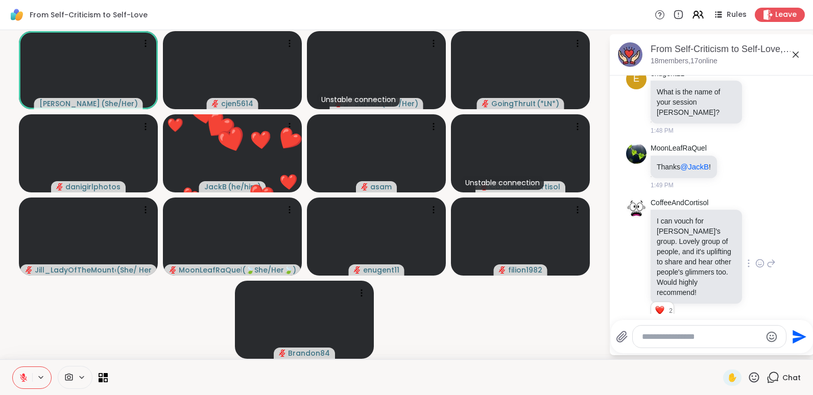
click at [756, 260] on icon at bounding box center [760, 264] width 8 height 8
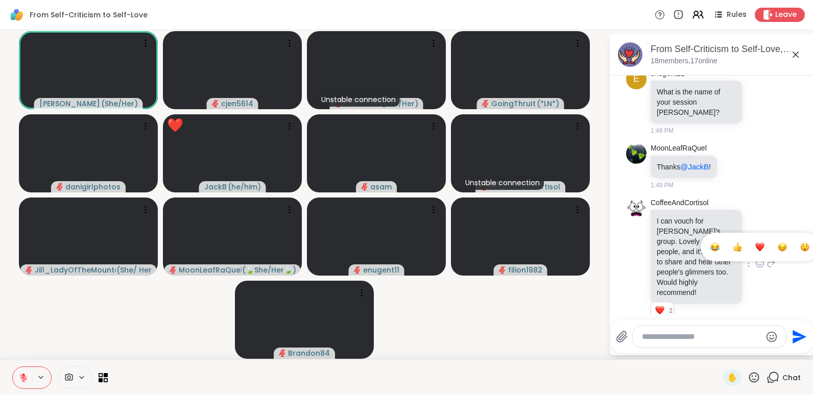
click at [755, 242] on div "Select Reaction: Heart" at bounding box center [759, 246] width 9 height 9
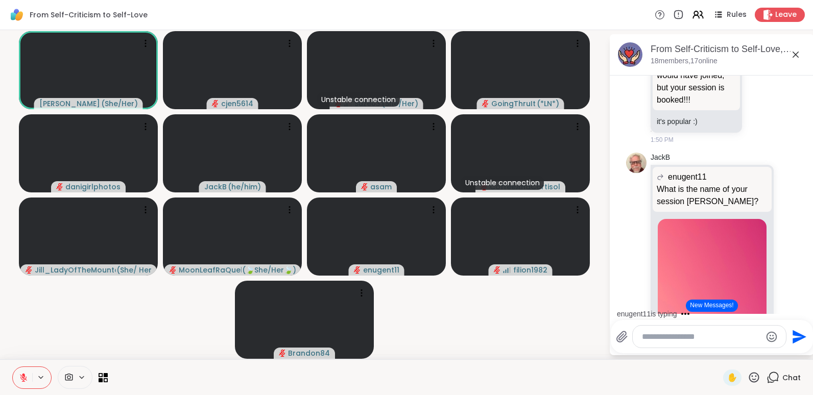
scroll to position [4836, 0]
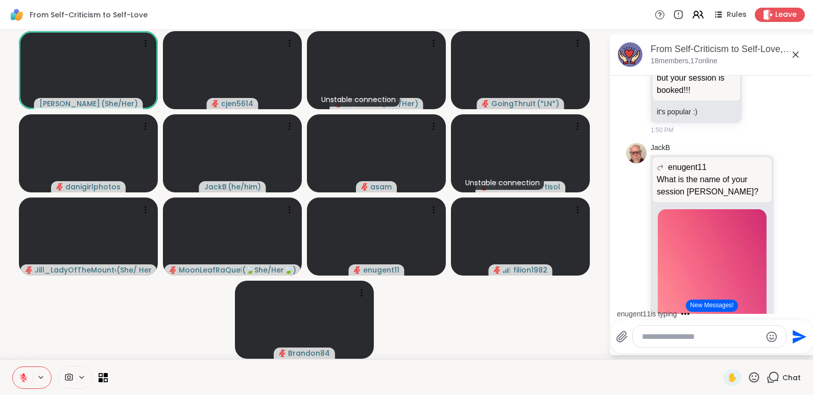
click at [801, 309] on div "enugent11 is typing" at bounding box center [713, 314] width 200 height 16
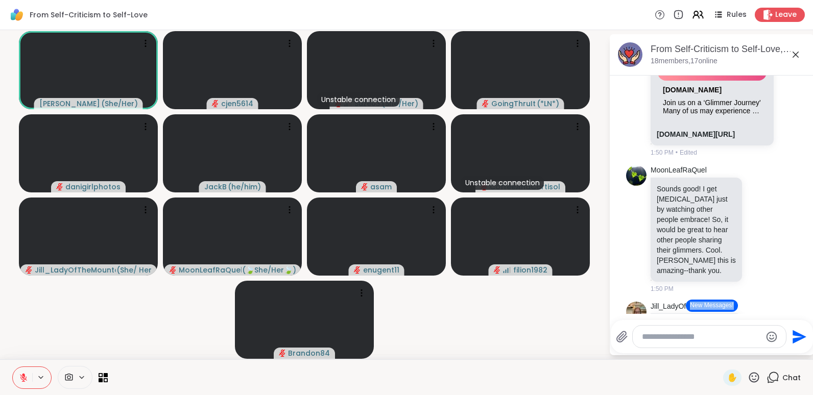
scroll to position [5167, 0]
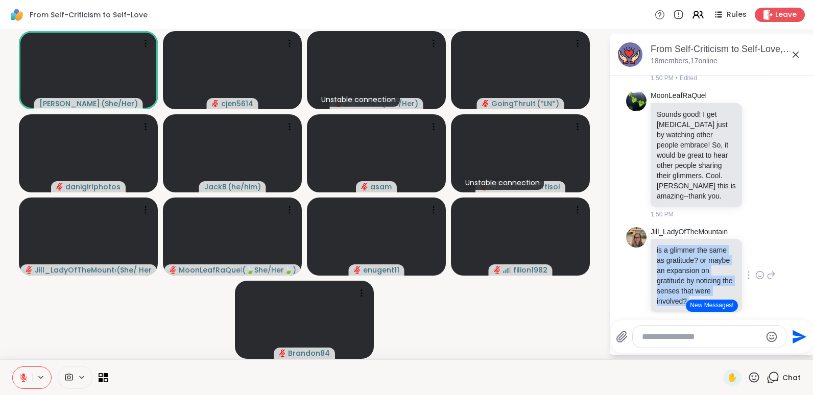
drag, startPoint x: 801, startPoint y: 309, endPoint x: 754, endPoint y: 266, distance: 63.2
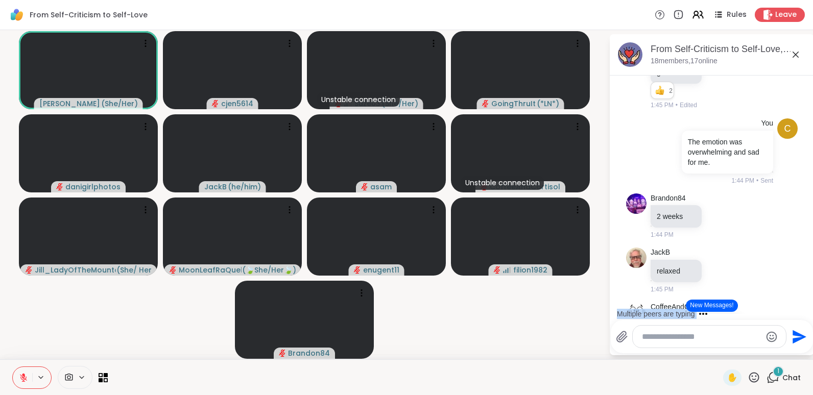
scroll to position [3424, 0]
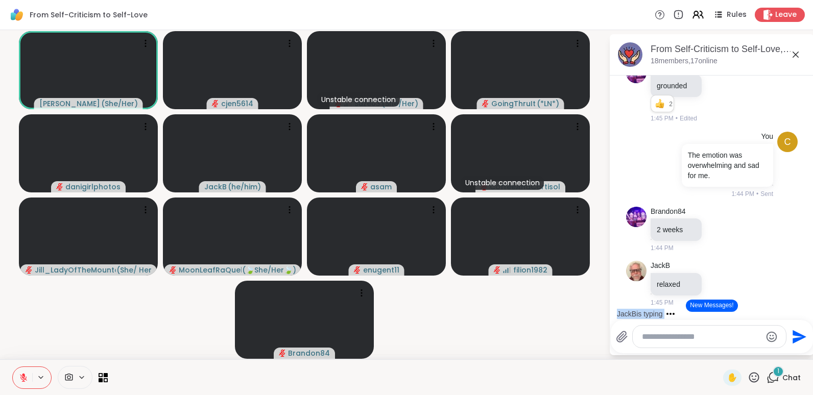
click at [802, 307] on div "JackB is typing" at bounding box center [713, 314] width 200 height 16
click at [802, 307] on div "[DATE] e enugent11 [GEOGRAPHIC_DATA], [GEOGRAPHIC_DATA]. Not bad, last night ba…" at bounding box center [711, 195] width 204 height 238
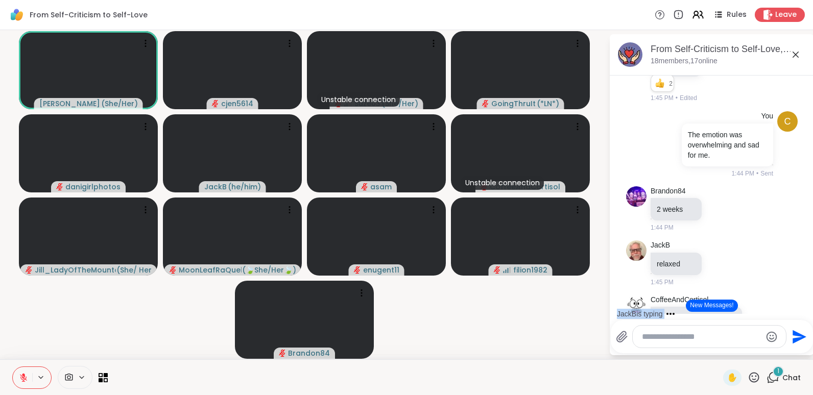
click at [802, 307] on div "JackB is typing" at bounding box center [713, 314] width 200 height 16
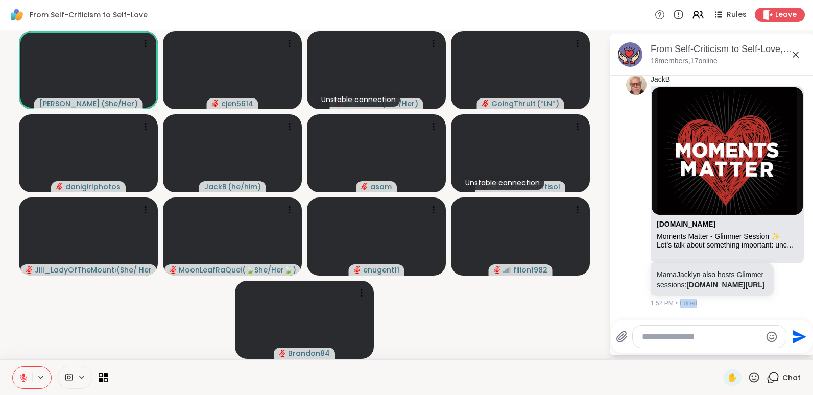
scroll to position [5820, 0]
drag, startPoint x: 802, startPoint y: 307, endPoint x: 735, endPoint y: 352, distance: 81.0
click at [735, 352] on div "From Self-Criticism to Self-Love, [DATE] members, 17 online [DATE] e enugent11 …" at bounding box center [711, 194] width 204 height 321
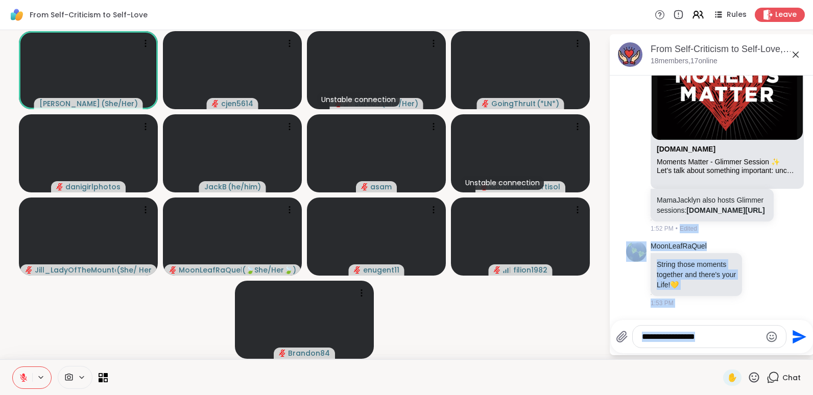
scroll to position [5920, 0]
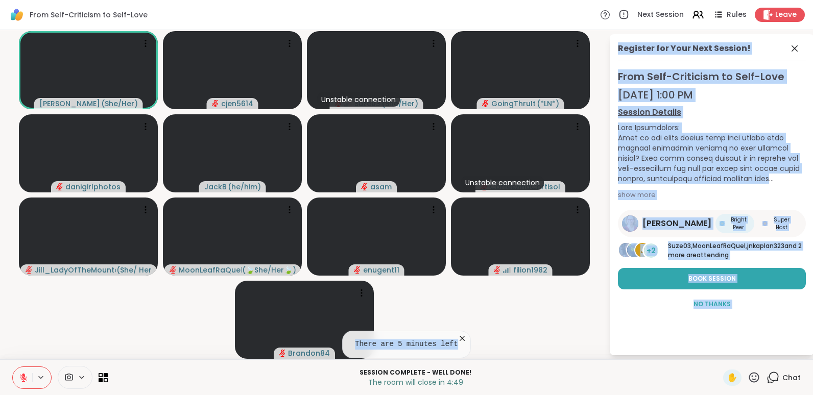
click at [655, 221] on span "[PERSON_NAME]" at bounding box center [676, 223] width 69 height 12
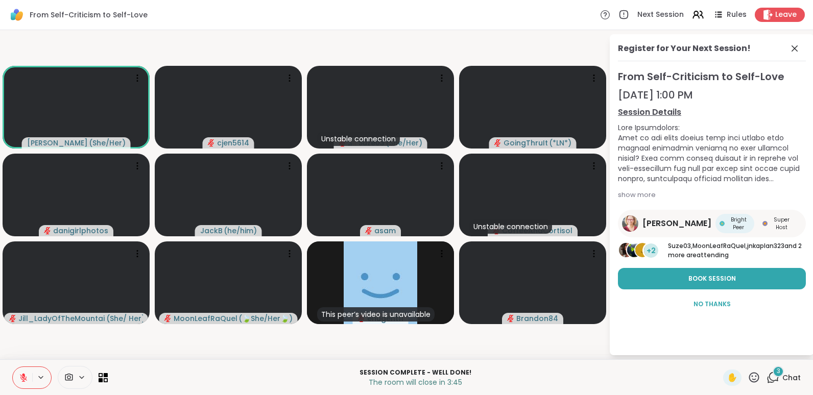
click at [772, 376] on div "3" at bounding box center [777, 371] width 11 height 11
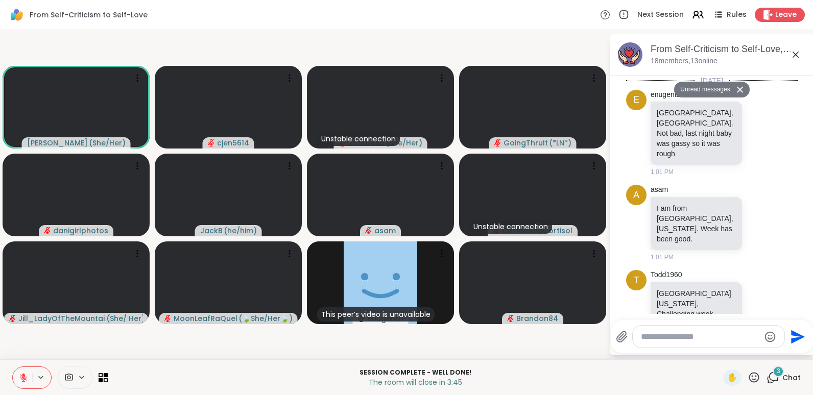
scroll to position [6346, 0]
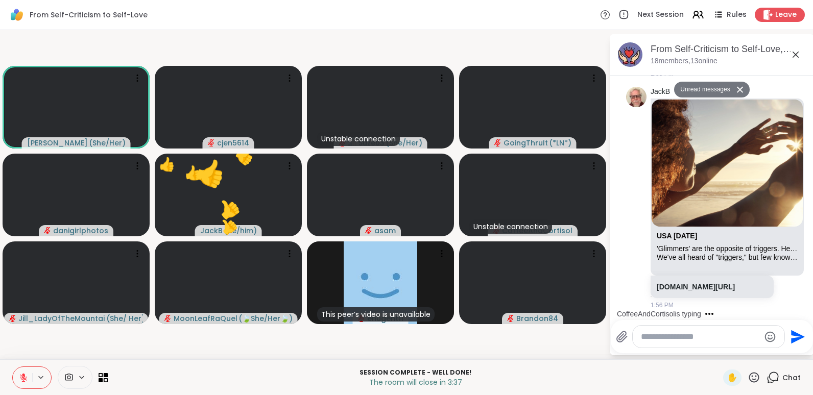
click at [712, 88] on button "Unread messages" at bounding box center [703, 90] width 59 height 16
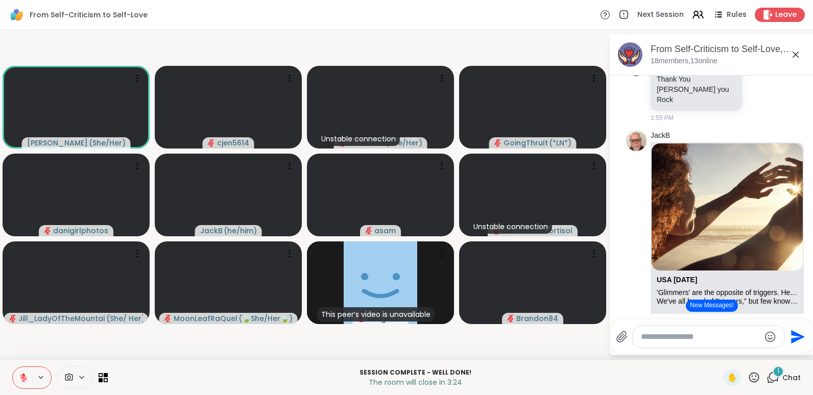
scroll to position [6182, 0]
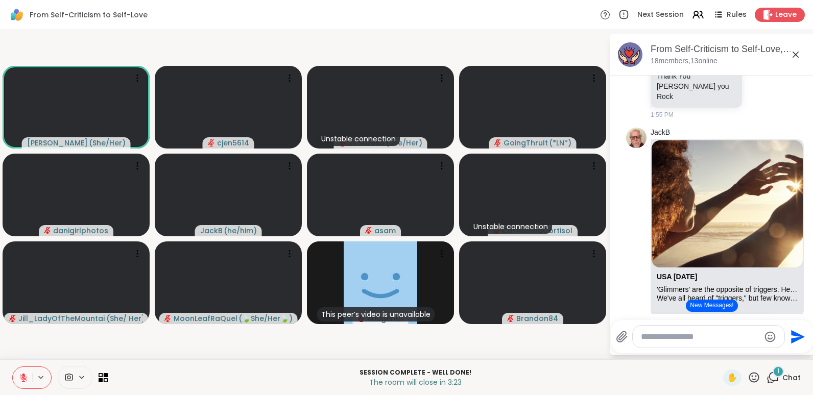
click at [700, 307] on button "New Messages!" at bounding box center [711, 306] width 52 height 12
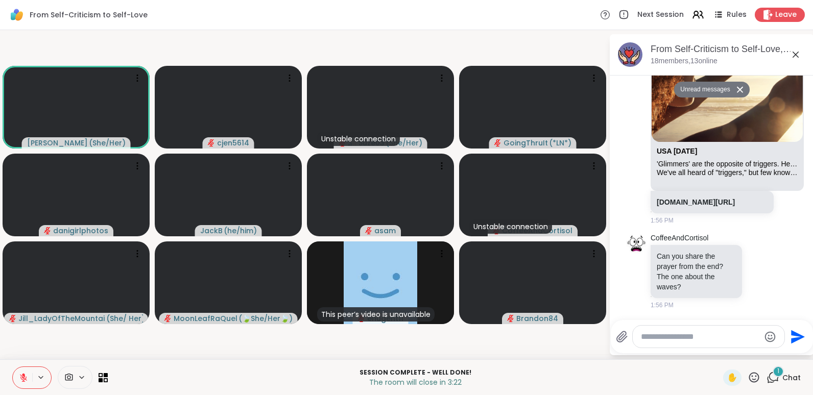
click at [658, 339] on textarea "Type your message" at bounding box center [700, 337] width 119 height 10
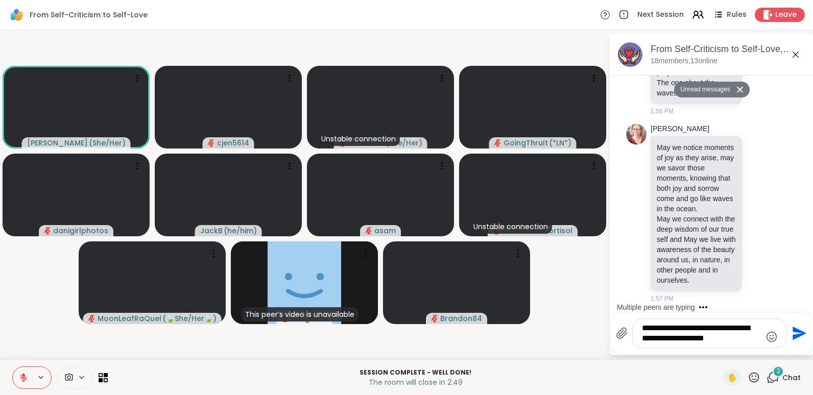
scroll to position [6720, 0]
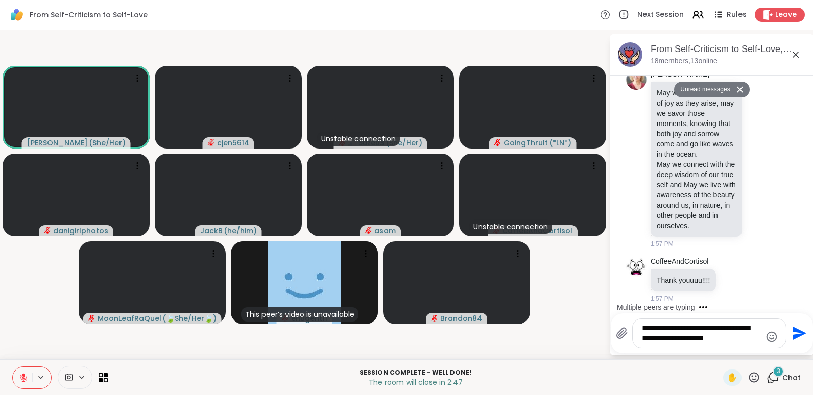
click at [718, 340] on textarea "**********" at bounding box center [701, 333] width 119 height 20
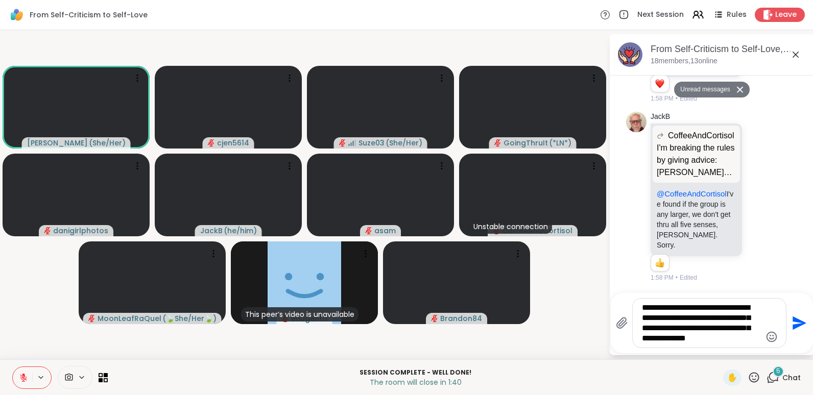
scroll to position [7179, 0]
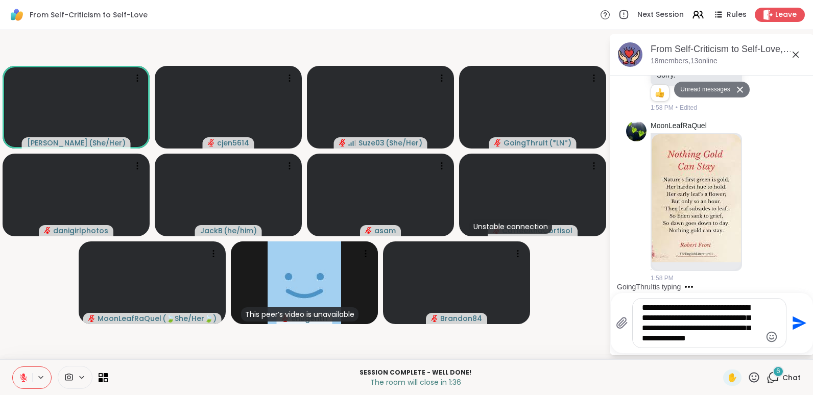
type textarea "**********"
click at [797, 323] on icon "Send" at bounding box center [798, 323] width 16 height 16
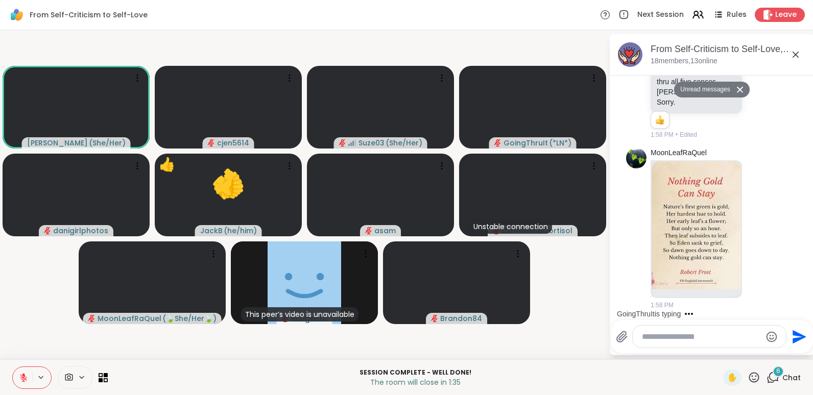
scroll to position [7257, 0]
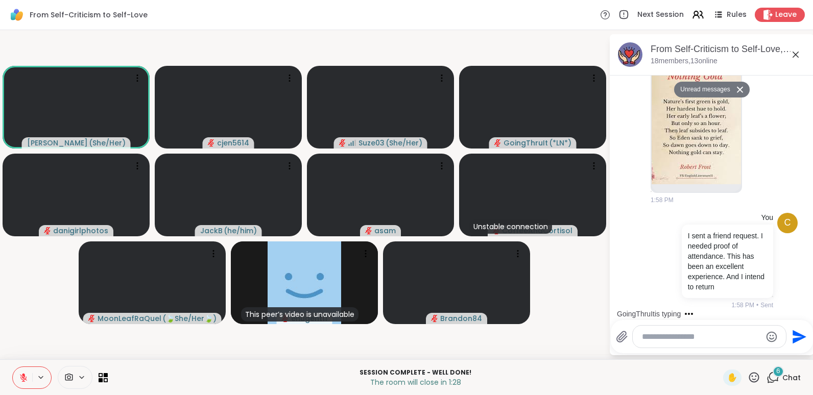
click at [709, 89] on button "Unread messages" at bounding box center [703, 90] width 59 height 16
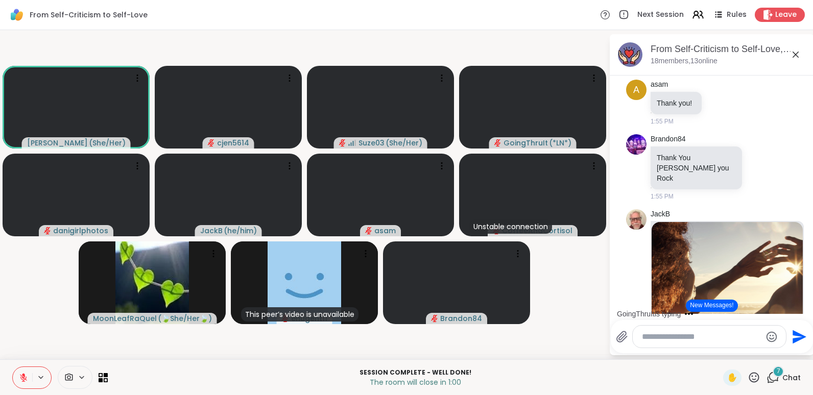
click at [705, 301] on button "New Messages!" at bounding box center [711, 306] width 52 height 12
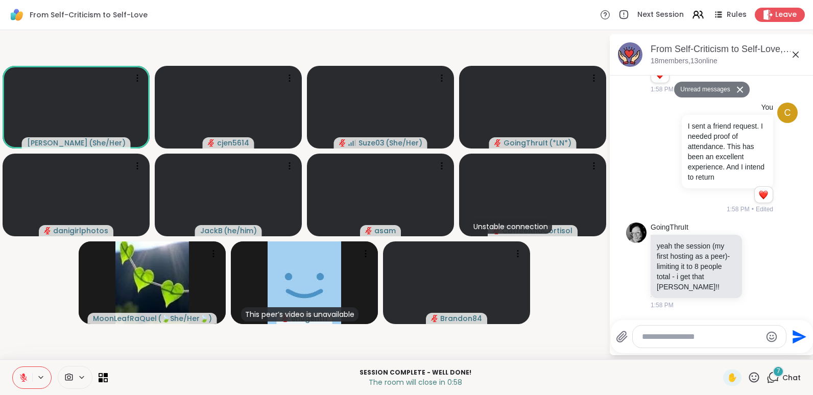
scroll to position [7446, 0]
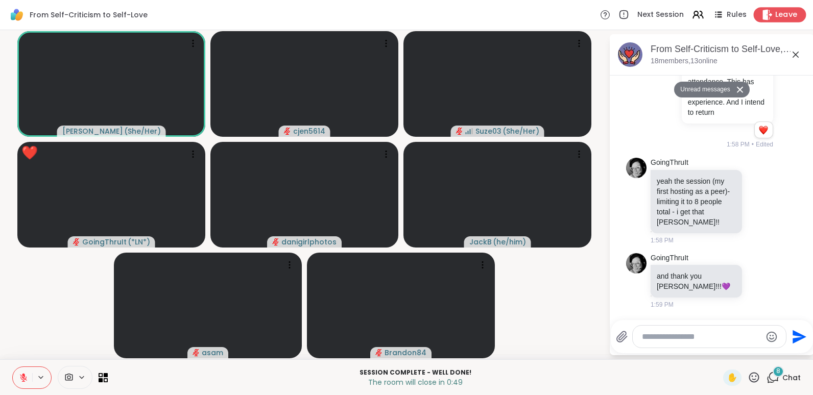
click at [775, 13] on span "Leave" at bounding box center [786, 15] width 22 height 11
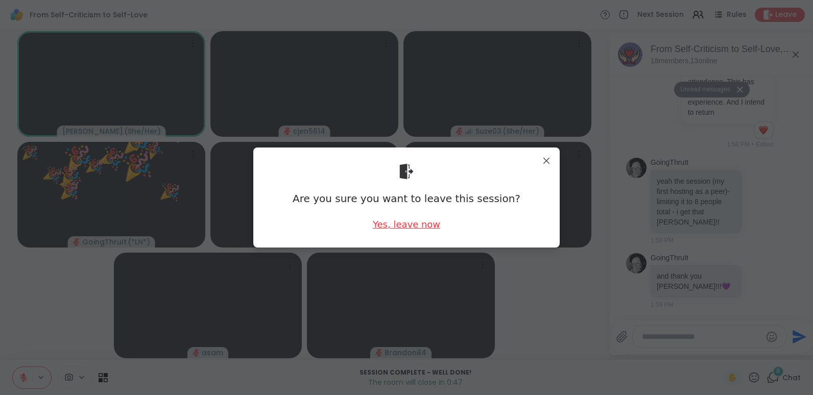
click at [423, 223] on div "Yes, leave now" at bounding box center [406, 224] width 67 height 13
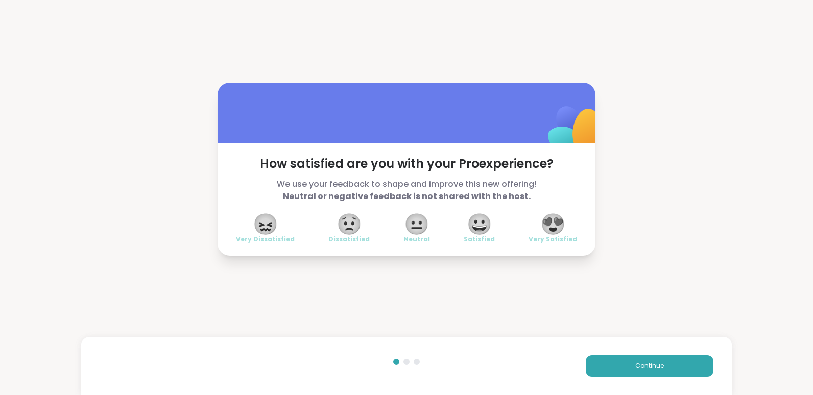
click at [546, 223] on span "😍" at bounding box center [553, 224] width 26 height 18
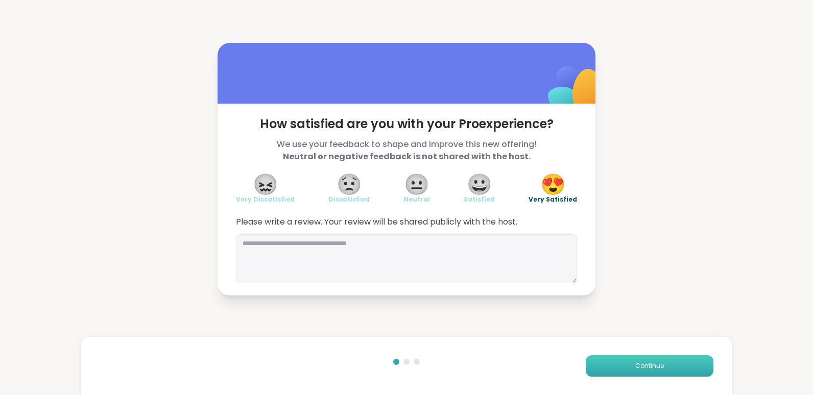
click at [635, 362] on span "Continue" at bounding box center [649, 365] width 29 height 9
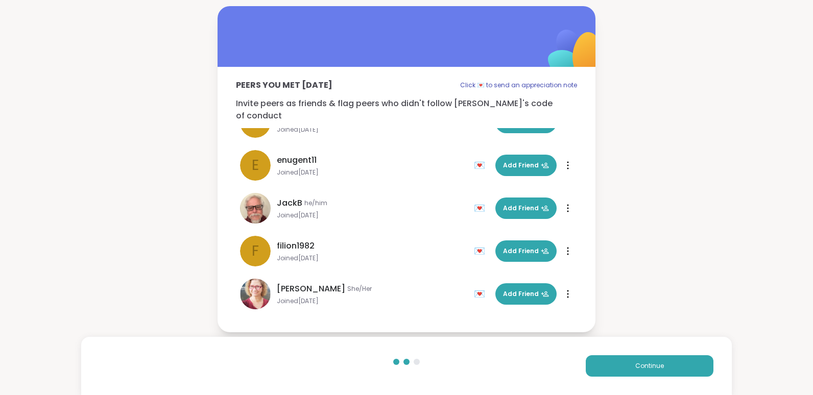
scroll to position [459, 0]
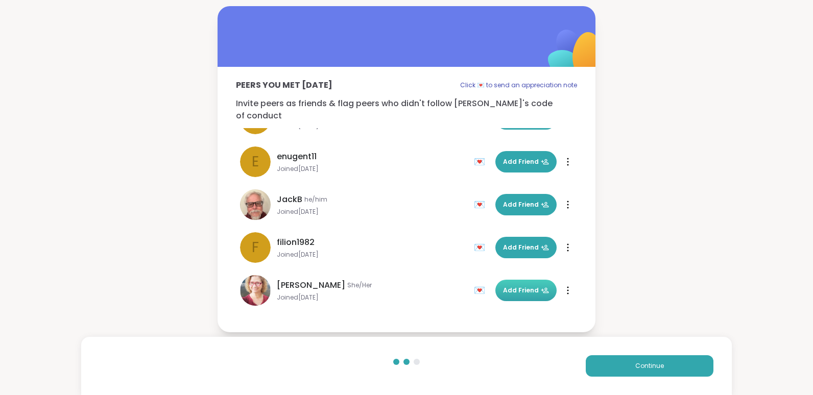
click at [522, 286] on span "Add Friend" at bounding box center [526, 290] width 46 height 9
click at [474, 286] on div "💌" at bounding box center [481, 290] width 15 height 16
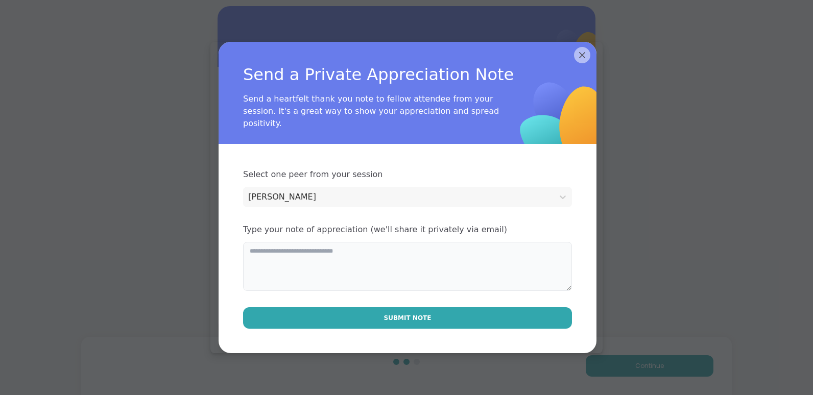
click at [422, 257] on textarea at bounding box center [407, 266] width 329 height 49
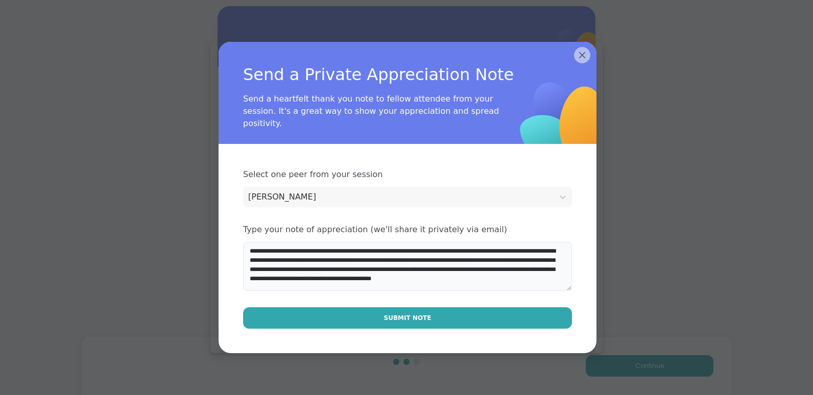
click at [408, 281] on textarea "**********" at bounding box center [407, 266] width 329 height 49
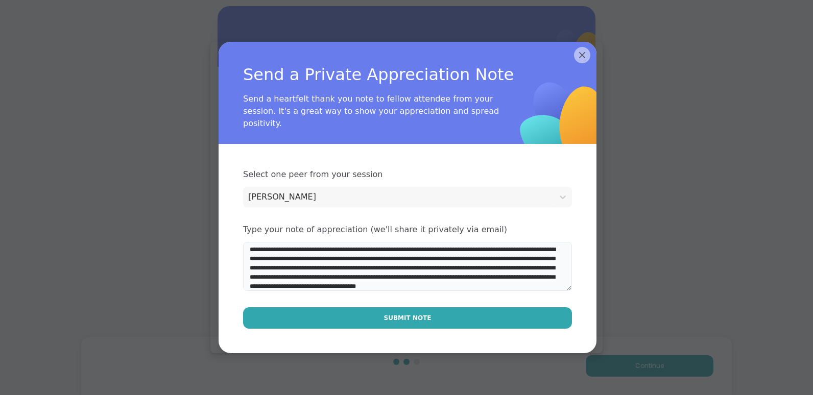
click at [312, 288] on textarea "**********" at bounding box center [407, 266] width 329 height 49
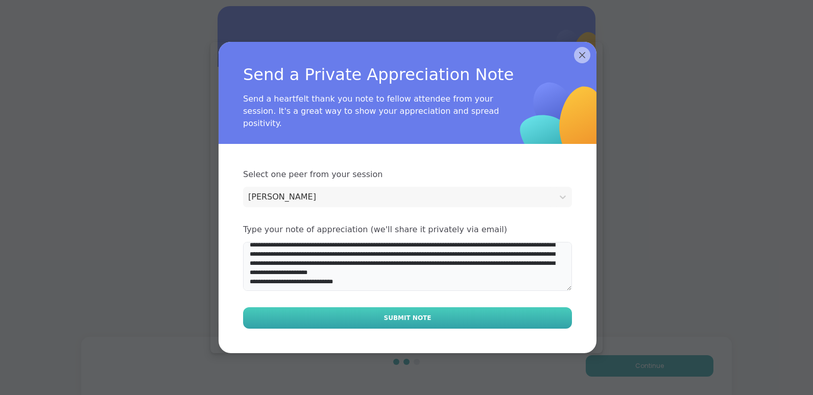
type textarea "**********"
click at [348, 315] on button "Submit Note" at bounding box center [407, 317] width 329 height 21
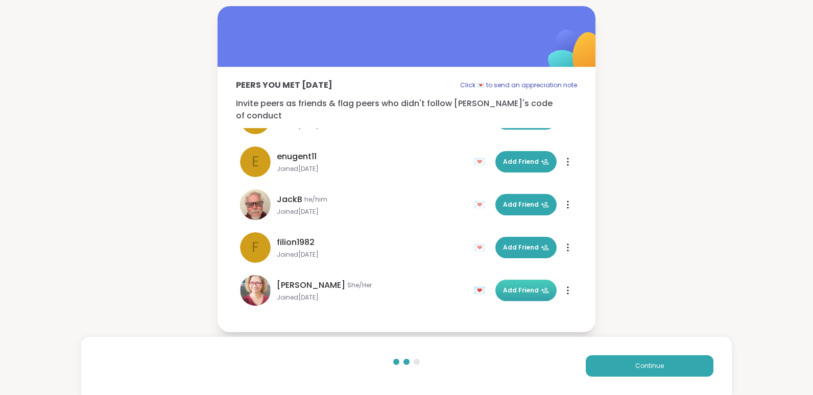
click at [508, 280] on button "Add Friend" at bounding box center [525, 290] width 61 height 21
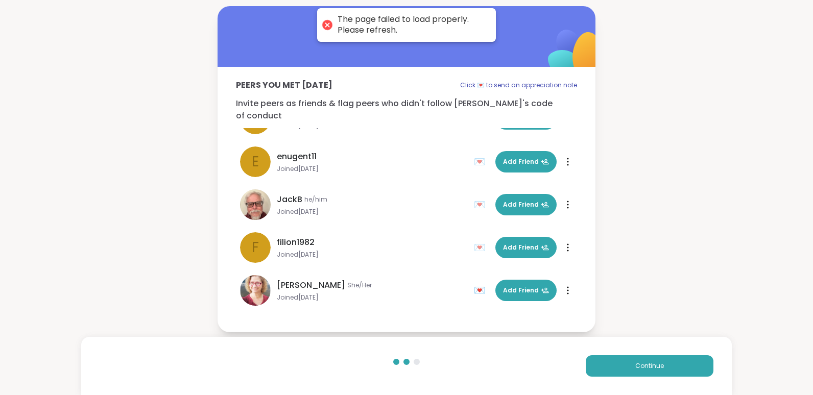
click at [567, 287] on icon at bounding box center [567, 290] width 1 height 7
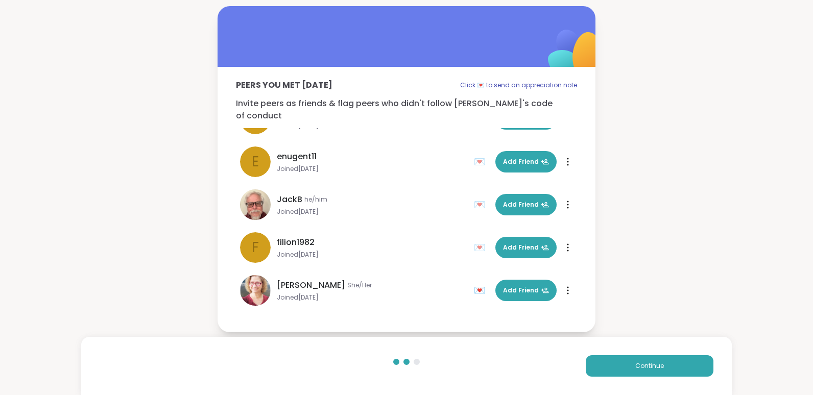
click at [384, 320] on div "Peers you met [DATE] Click 💌 to send an appreciation note Invite peers as frien…" at bounding box center [406, 199] width 378 height 265
click at [474, 289] on div "💌" at bounding box center [481, 290] width 15 height 16
click at [474, 286] on div "💌" at bounding box center [481, 290] width 15 height 16
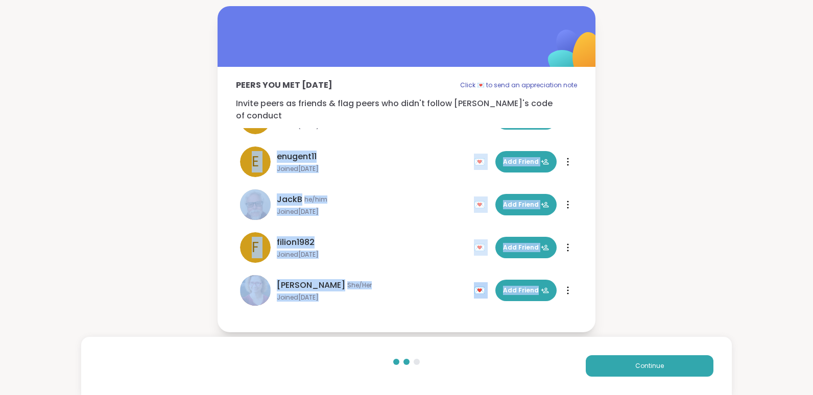
drag, startPoint x: 635, startPoint y: 131, endPoint x: 635, endPoint y: 317, distance: 186.3
click at [635, 317] on div "Peers you met [DATE] Click 💌 to send an appreciation note Invite peers as frien…" at bounding box center [406, 169] width 813 height 338
drag, startPoint x: 635, startPoint y: 317, endPoint x: 642, endPoint y: 373, distance: 56.1
click at [642, 373] on button "Continue" at bounding box center [649, 365] width 128 height 21
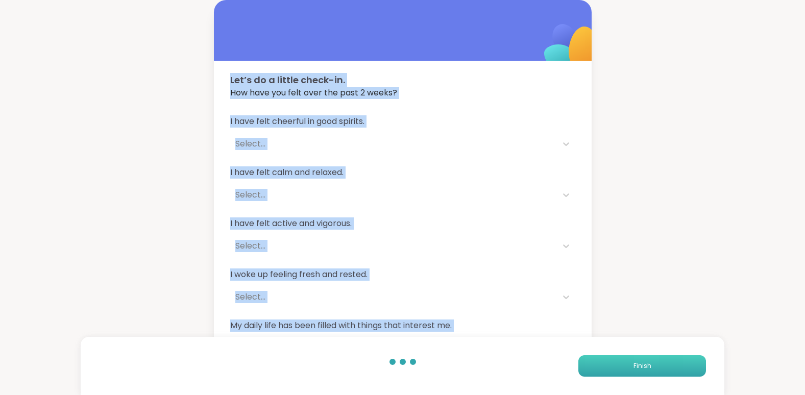
click at [642, 373] on button "Finish" at bounding box center [642, 365] width 128 height 21
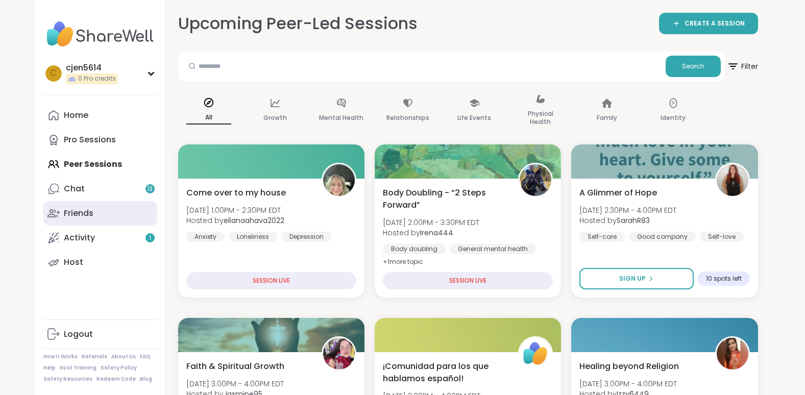
click at [87, 206] on link "Friends" at bounding box center [100, 213] width 114 height 24
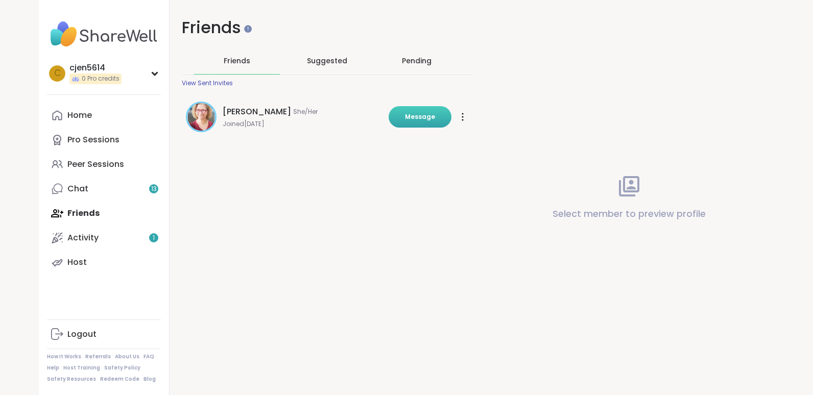
click at [416, 119] on span "Message" at bounding box center [420, 116] width 30 height 9
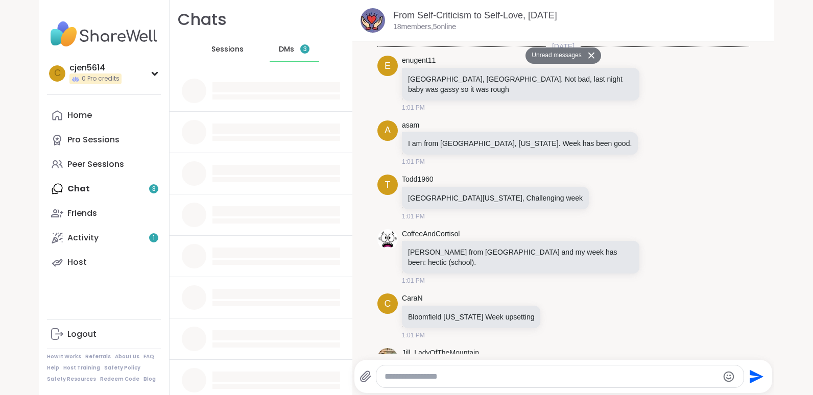
scroll to position [6088, 0]
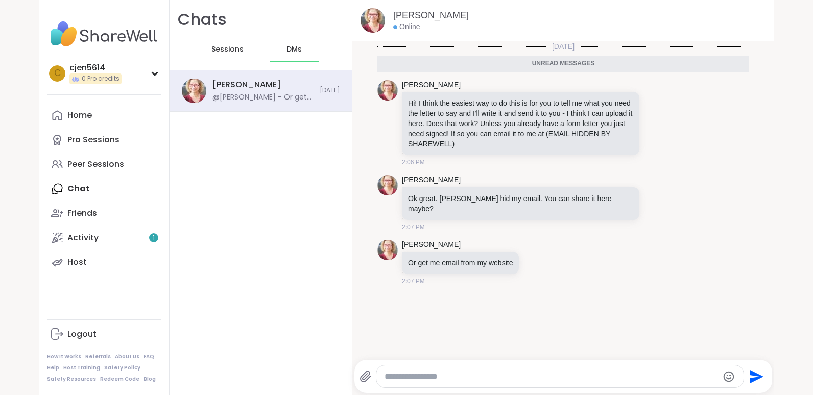
click at [429, 371] on div at bounding box center [559, 376] width 367 height 22
click at [423, 379] on textarea "Type your message" at bounding box center [550, 377] width 333 height 10
click at [401, 373] on textarea "Type your message" at bounding box center [550, 377] width 333 height 10
type textarea "**********"
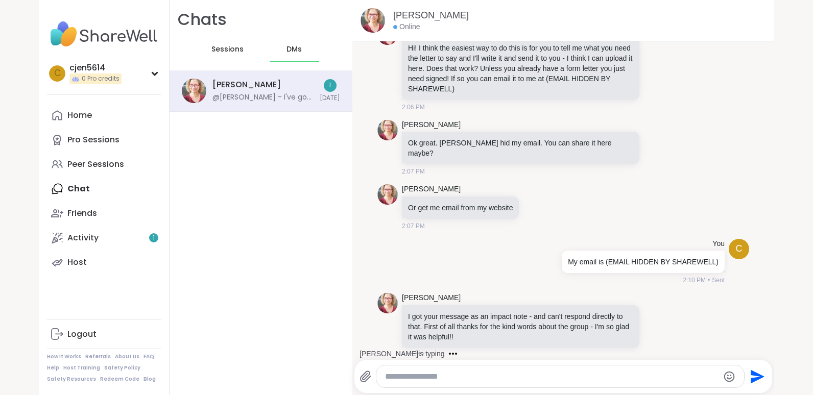
scroll to position [86, 0]
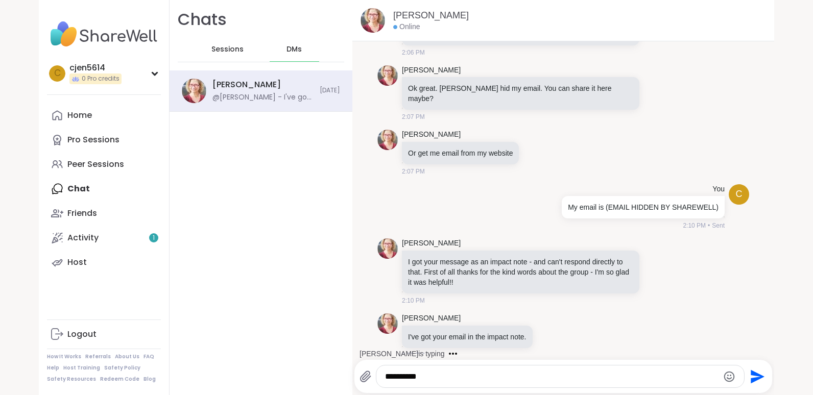
type textarea "**********"
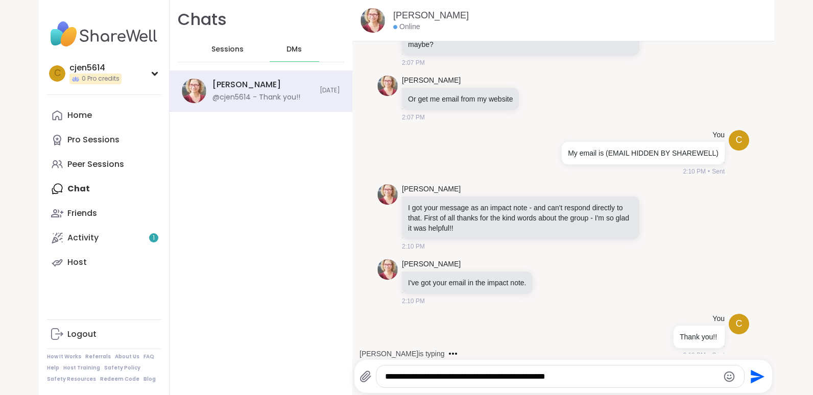
scroll to position [205, 0]
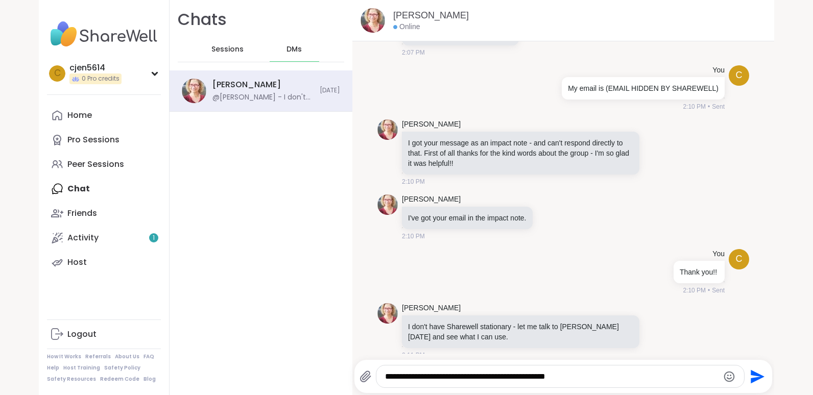
click at [383, 377] on div "**********" at bounding box center [559, 376] width 367 height 22
click at [385, 377] on textarea "**********" at bounding box center [551, 377] width 333 height 10
type textarea "*"
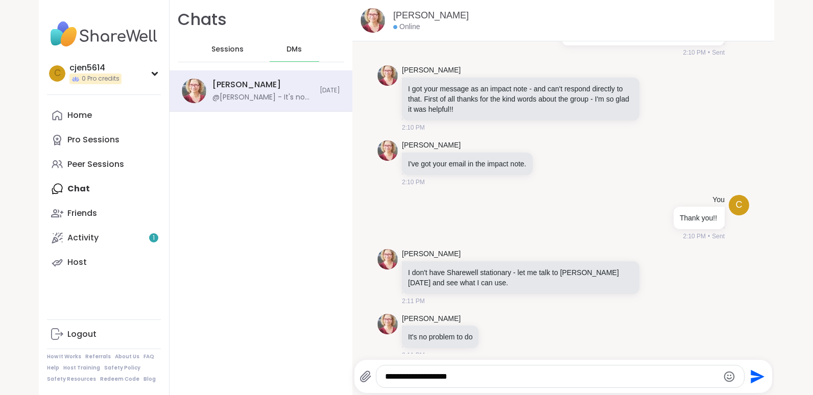
type textarea "**********"
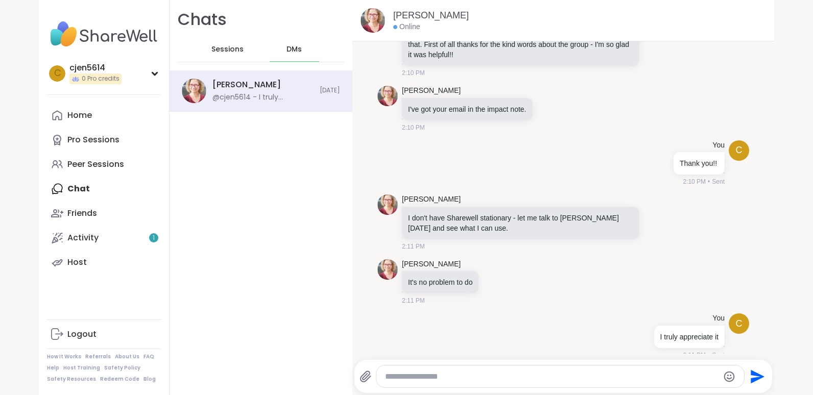
click at [751, 376] on icon "Send" at bounding box center [757, 377] width 14 height 14
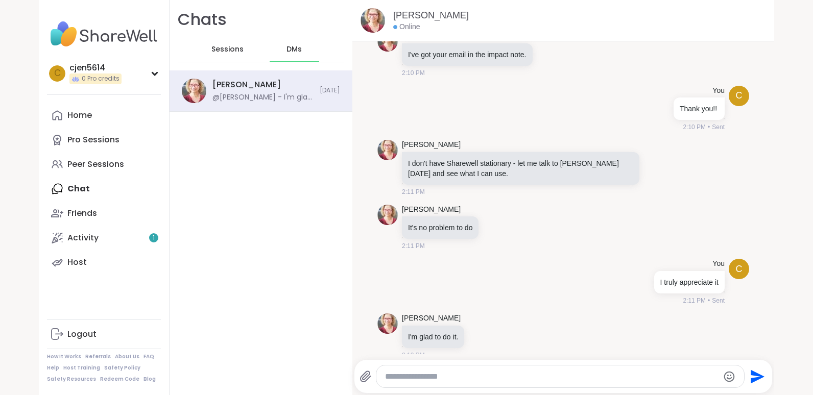
click at [385, 377] on textarea "Type your message" at bounding box center [551, 377] width 333 height 10
click at [564, 374] on textarea "**********" at bounding box center [551, 377] width 333 height 10
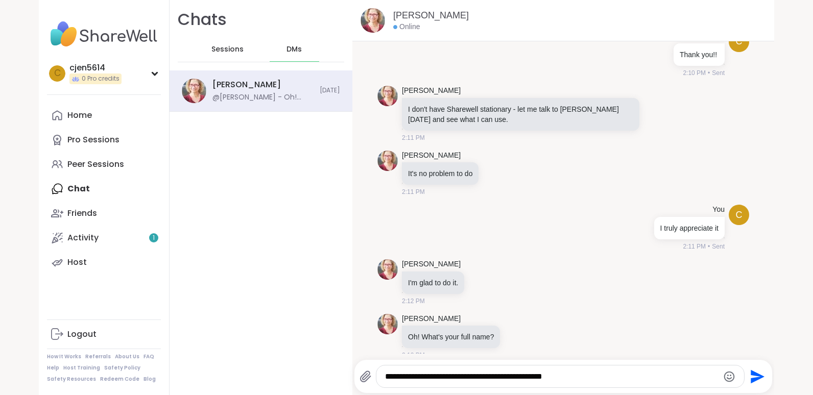
click at [376, 370] on div "**********" at bounding box center [559, 376] width 367 height 22
click at [385, 374] on textarea "**********" at bounding box center [551, 377] width 333 height 10
type textarea "*"
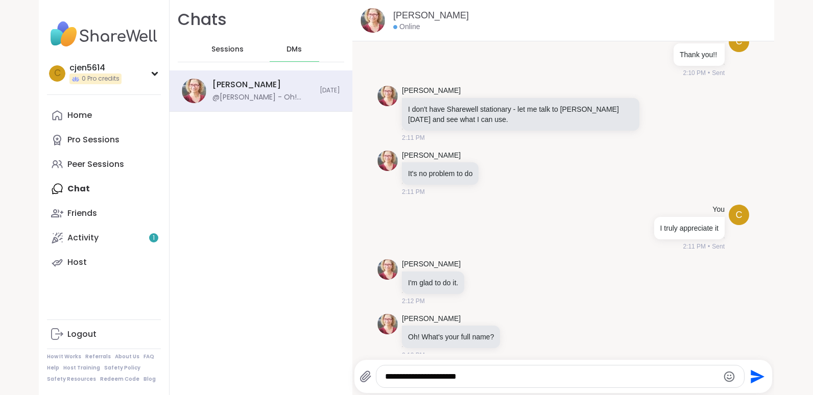
type textarea "**********"
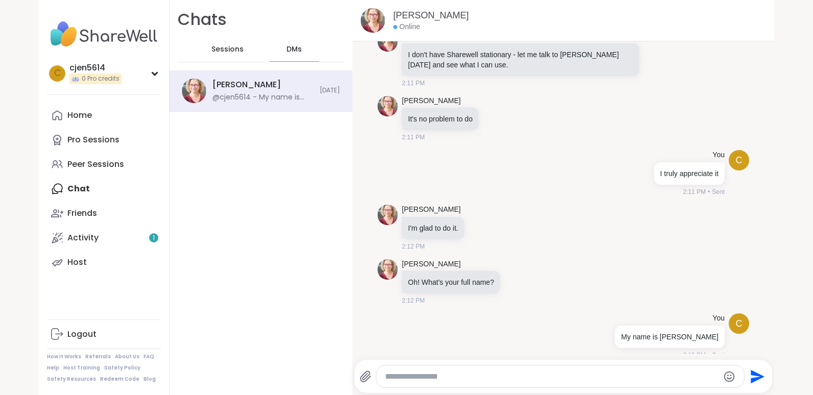
click at [361, 376] on icon at bounding box center [365, 376] width 10 height 11
click at [0, 0] on input "file" at bounding box center [0, 0] width 0 height 0
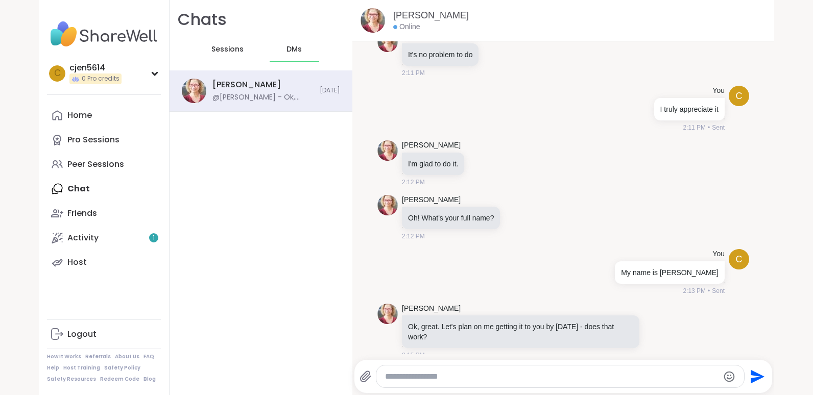
click at [391, 378] on textarea "Type your message" at bounding box center [551, 377] width 333 height 10
click at [501, 377] on textarea "**********" at bounding box center [551, 377] width 333 height 10
type textarea "**********"
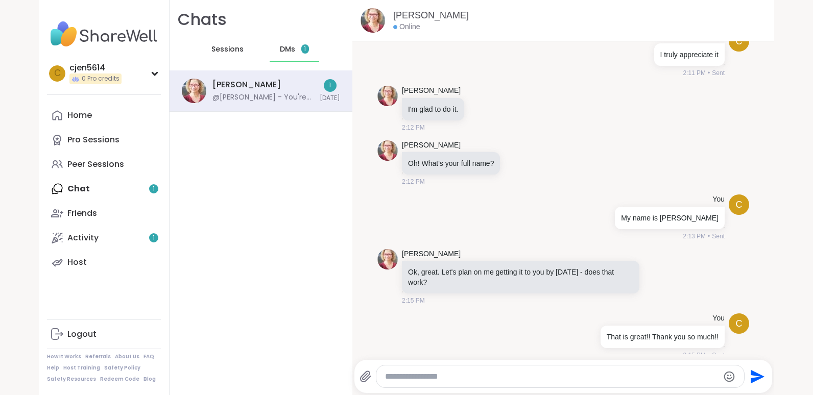
scroll to position [650, 0]
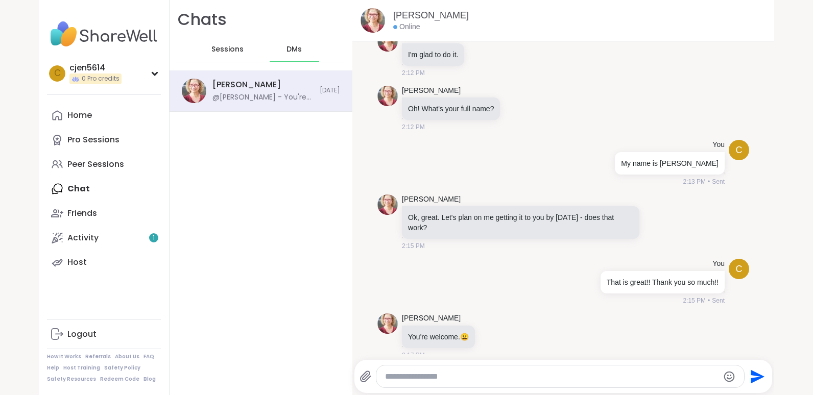
click at [361, 377] on icon at bounding box center [365, 377] width 12 height 12
click at [0, 0] on input "file" at bounding box center [0, 0] width 0 height 0
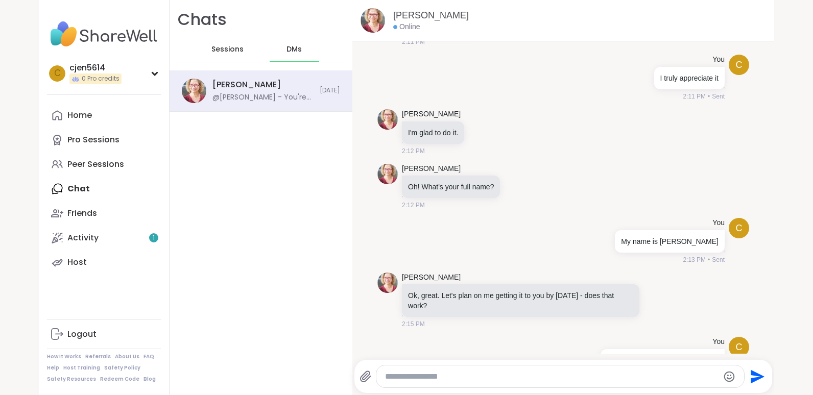
scroll to position [446, 0]
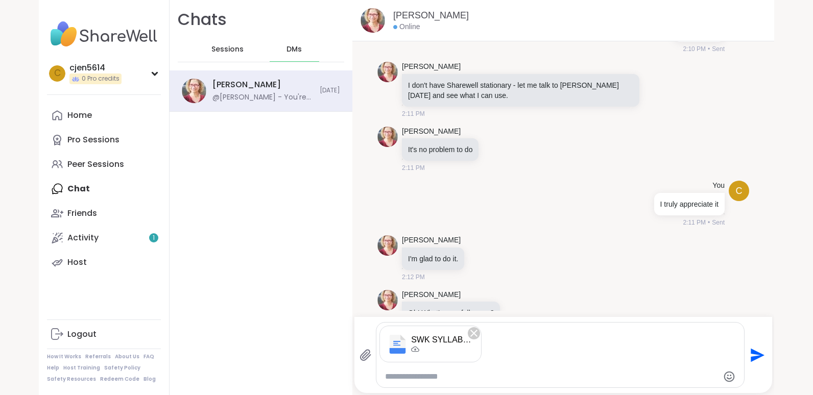
click at [426, 338] on div "SWK SYLLABUS.docx" at bounding box center [442, 340] width 62 height 10
click at [750, 354] on icon "Send" at bounding box center [757, 355] width 14 height 14
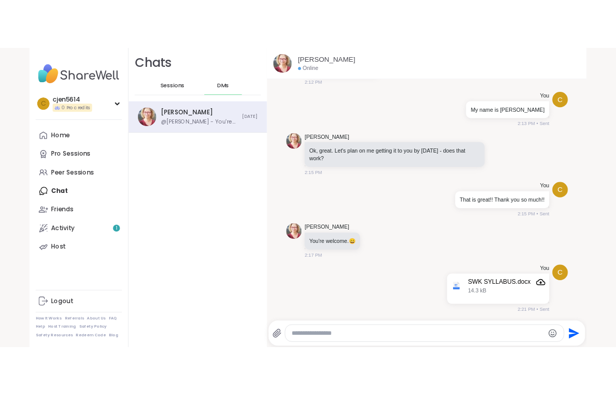
scroll to position [722, 0]
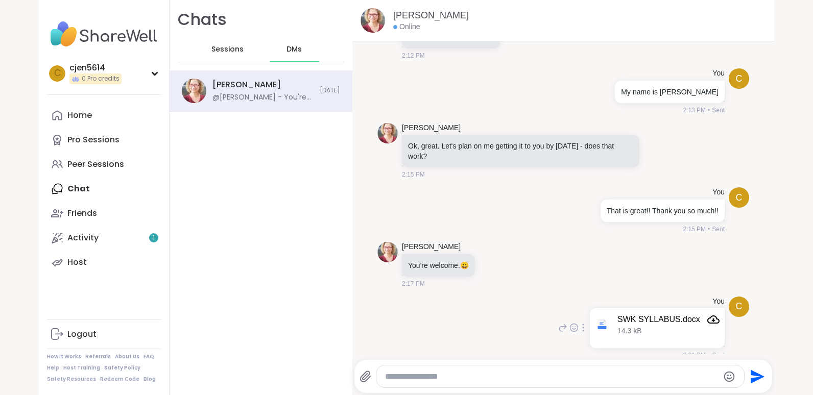
click at [649, 314] on div "SWK SYLLABUS.docx" at bounding box center [658, 319] width 83 height 10
drag, startPoint x: 649, startPoint y: 309, endPoint x: 626, endPoint y: 314, distance: 23.5
click at [626, 314] on div "SWK SYLLABUS.docx" at bounding box center [658, 319] width 83 height 10
click at [617, 314] on div "SWK SYLLABUS.docx" at bounding box center [658, 319] width 83 height 10
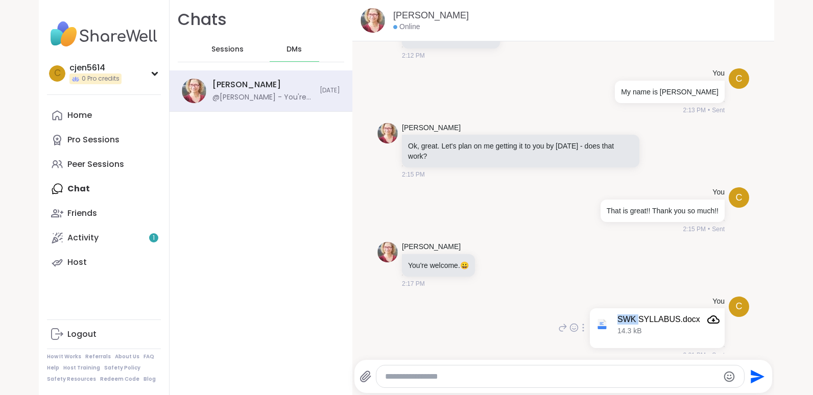
click at [617, 314] on div "SWK SYLLABUS.docx" at bounding box center [658, 319] width 83 height 10
drag, startPoint x: 617, startPoint y: 309, endPoint x: 695, endPoint y: 309, distance: 78.1
click at [707, 315] on icon "Attachment" at bounding box center [713, 319] width 12 height 8
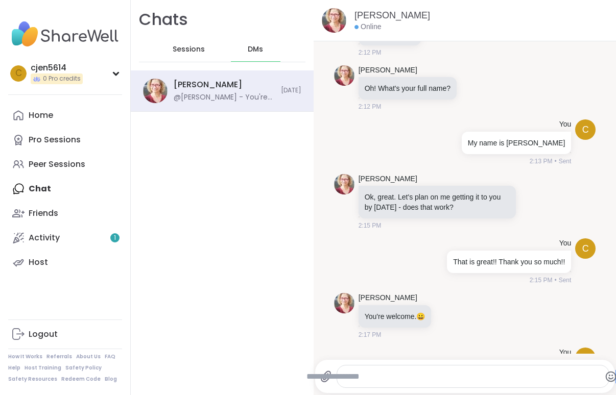
scroll to position [793, 0]
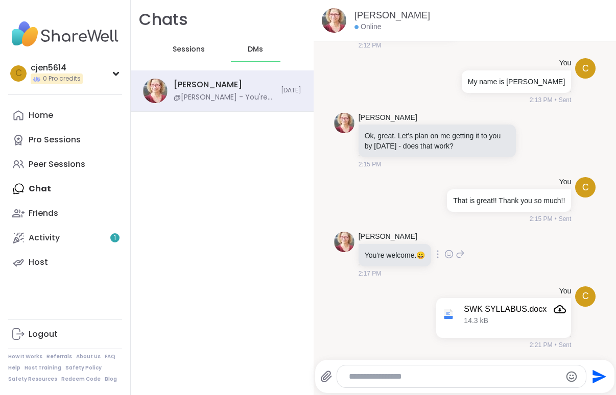
click at [447, 252] on icon at bounding box center [448, 254] width 9 height 10
click at [444, 234] on button "Select Reaction: Heart" at bounding box center [448, 238] width 20 height 20
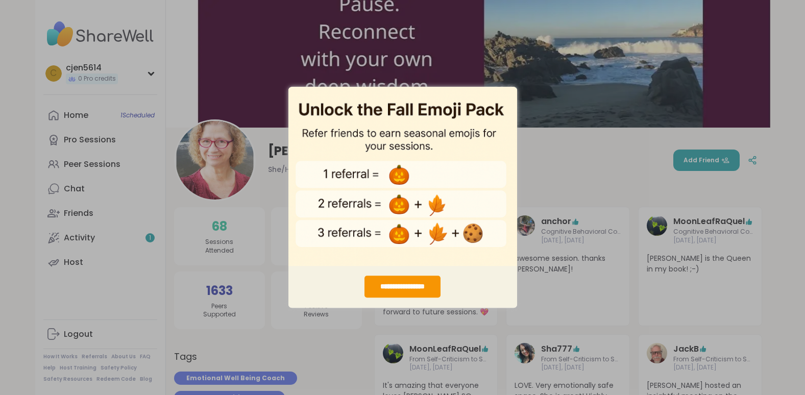
click at [700, 159] on div "**********" at bounding box center [402, 197] width 805 height 395
click at [719, 161] on div "**********" at bounding box center [402, 197] width 805 height 395
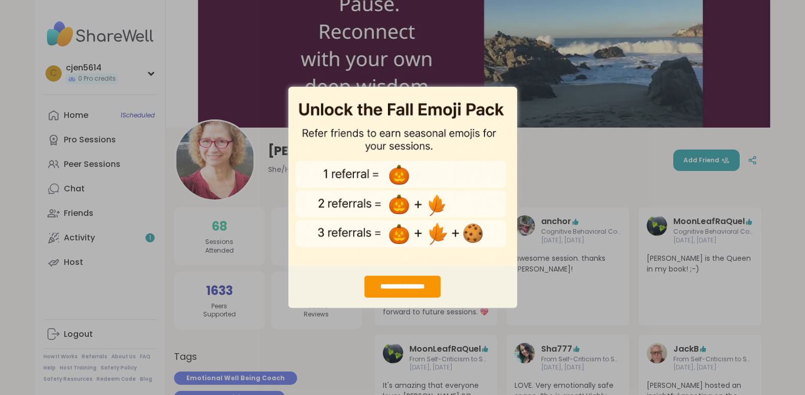
click at [563, 175] on div "**********" at bounding box center [402, 197] width 805 height 395
click at [391, 290] on div "**********" at bounding box center [402, 287] width 76 height 22
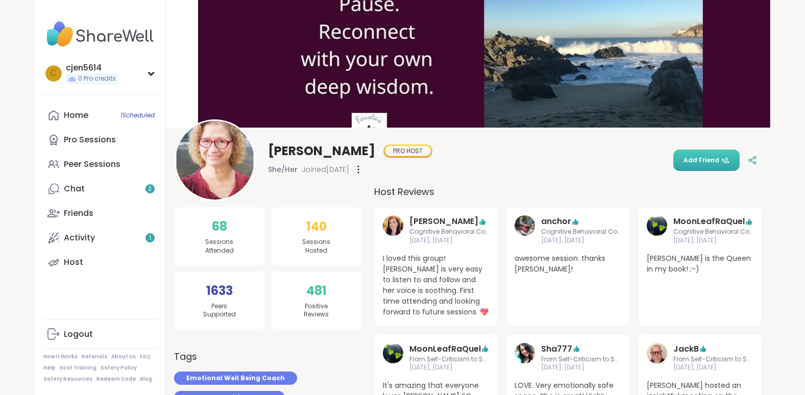
click at [701, 157] on span "Add Friend" at bounding box center [706, 160] width 46 height 9
